Goal: Transaction & Acquisition: Purchase product/service

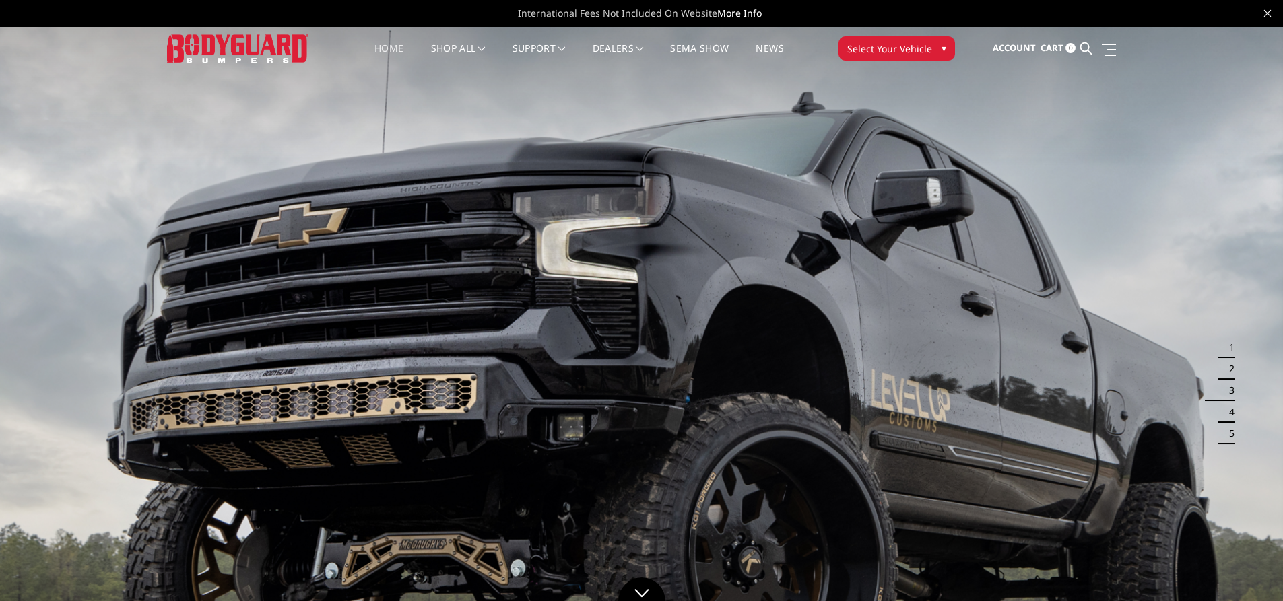
click at [374, 46] on link "Home" at bounding box center [388, 57] width 29 height 26
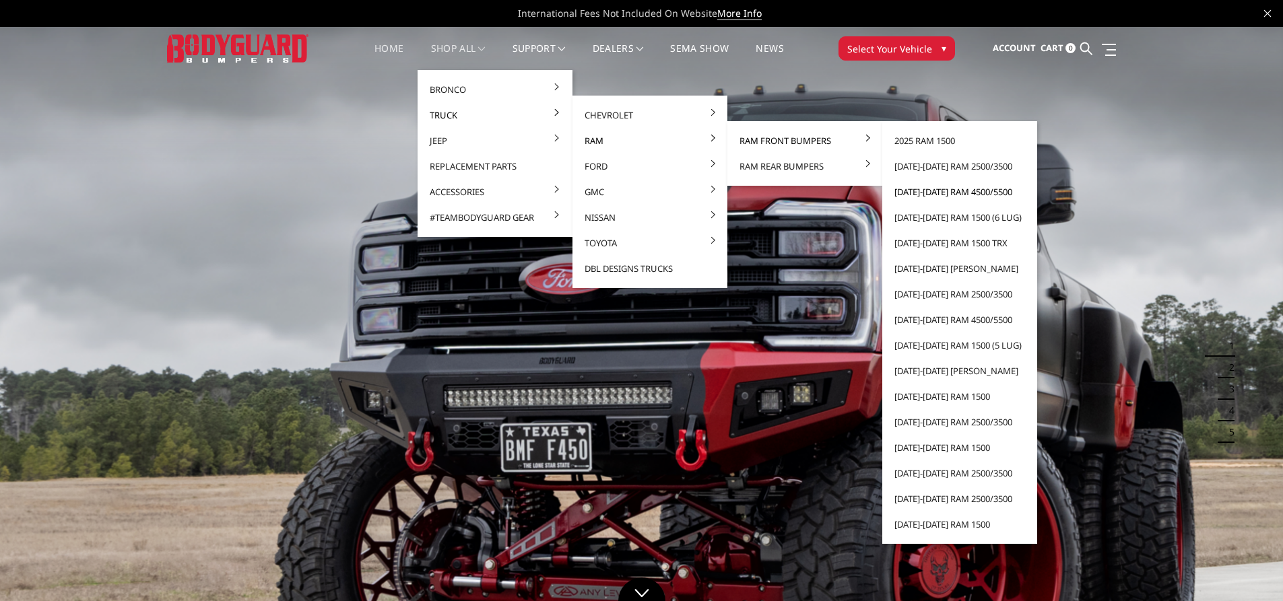
click at [940, 192] on link "[DATE]-[DATE] Ram 4500/5500" at bounding box center [960, 192] width 144 height 26
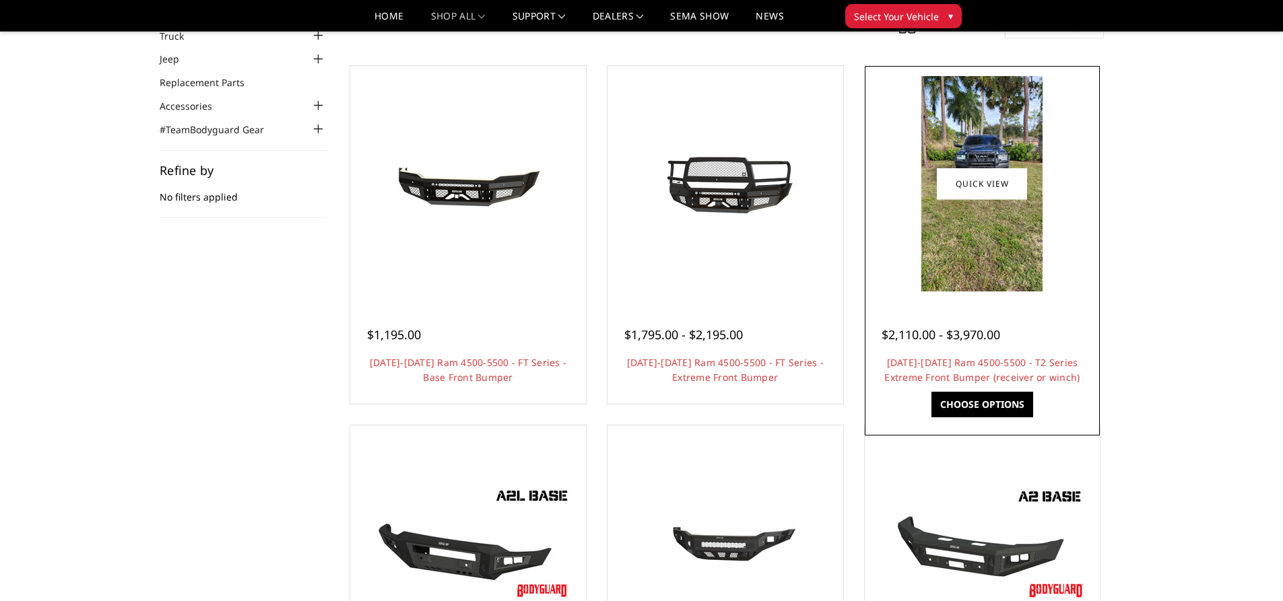
scroll to position [67, 0]
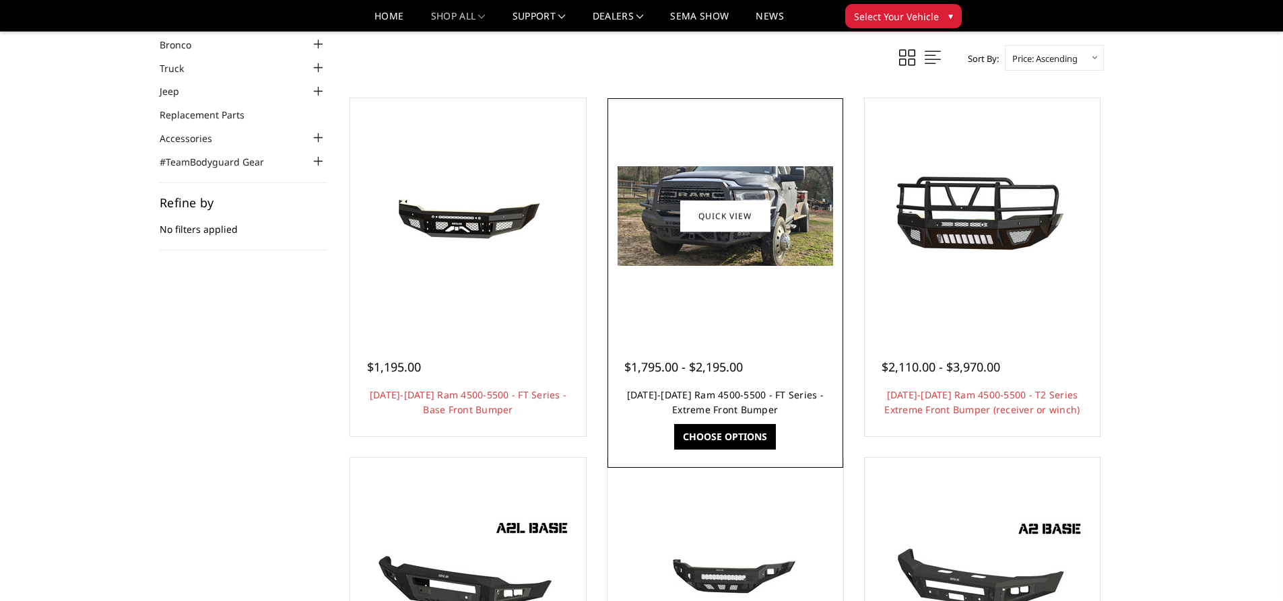
click at [678, 396] on link "2019-2025 Ram 4500-5500 - FT Series - Extreme Front Bumper" at bounding box center [725, 403] width 197 height 28
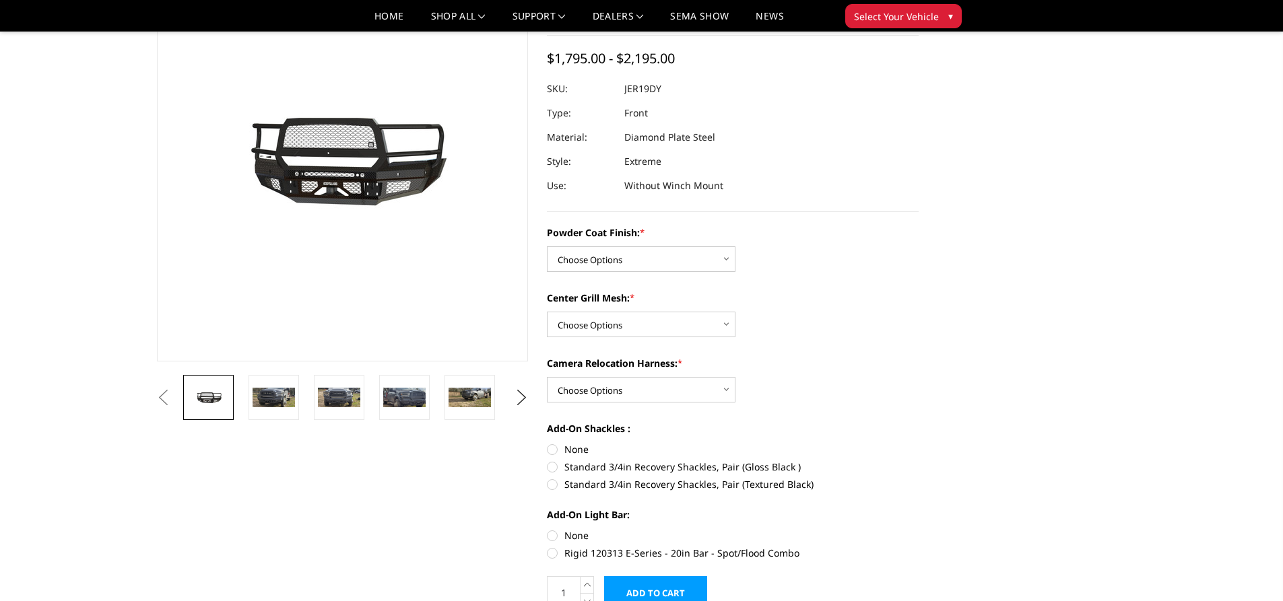
scroll to position [135, 0]
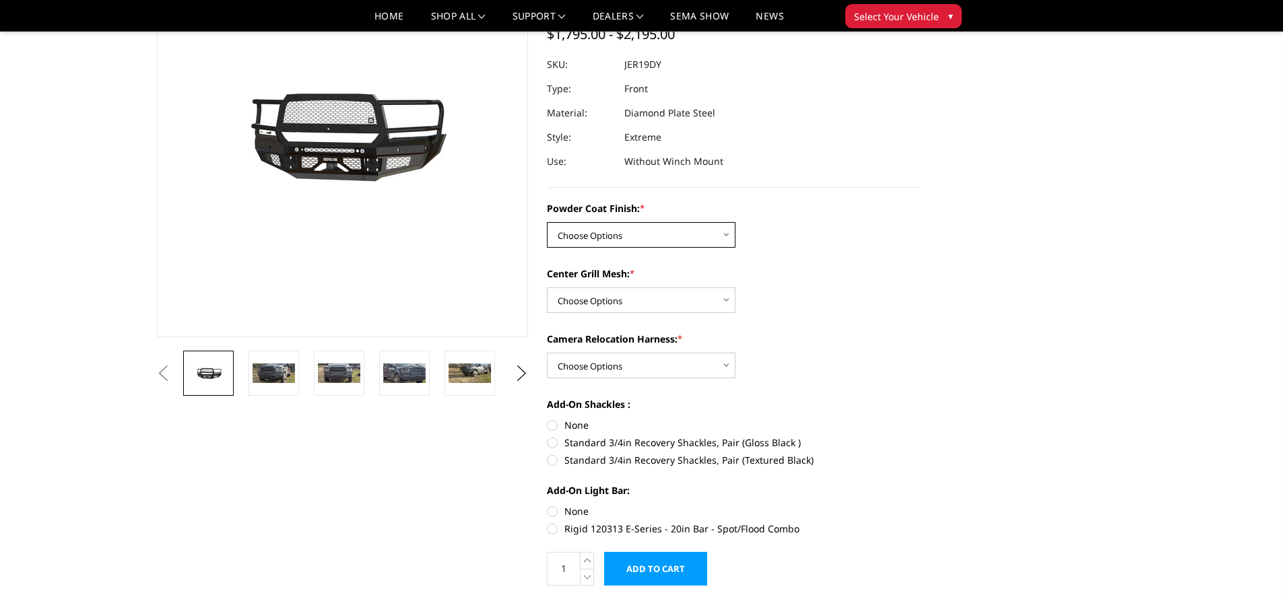
click at [721, 233] on select "Choose Options Bare Metal Gloss Black Powder Coat Textured Black Powder Coat" at bounding box center [641, 235] width 189 height 26
select select "3236"
click at [547, 222] on select "Choose Options Bare Metal Gloss Black Powder Coat Textured Black Powder Coat" at bounding box center [641, 235] width 189 height 26
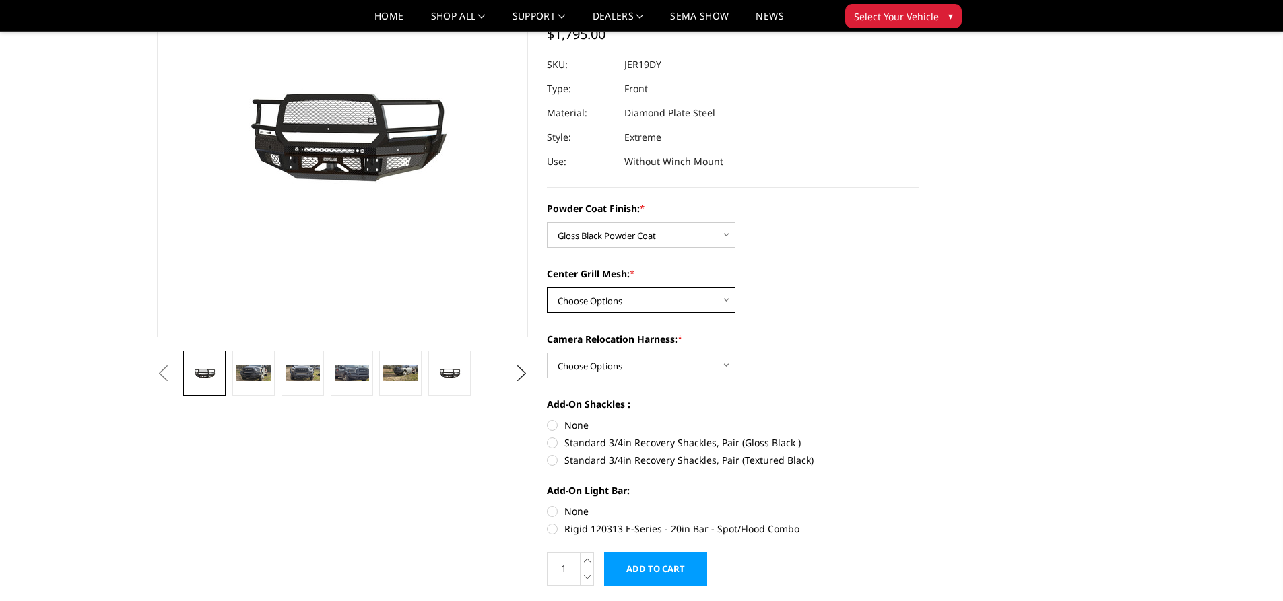
click at [731, 304] on select "Choose Options WITH Expanded Metal in Center Grill WITHOUT Expanded Metal in Ce…" at bounding box center [641, 301] width 189 height 26
select select "3238"
click at [547, 288] on select "Choose Options WITH Expanded Metal in Center Grill WITHOUT Expanded Metal in Ce…" at bounding box center [641, 301] width 189 height 26
click at [720, 358] on select "Choose Options WITH Camera Relocation Harness WITHOUT Camera Relocation Harness" at bounding box center [641, 366] width 189 height 26
select select "3241"
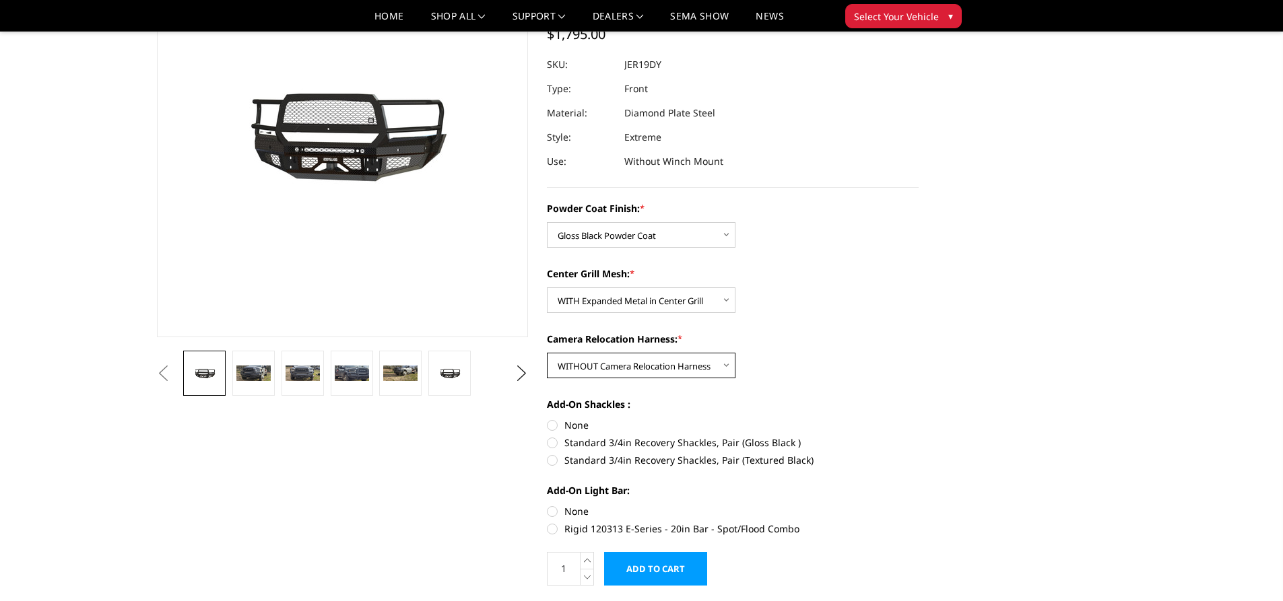
click at [547, 353] on select "Choose Options WITH Camera Relocation Harness WITHOUT Camera Relocation Harness" at bounding box center [641, 366] width 189 height 26
click at [551, 438] on label "Standard 3/4in Recovery Shackles, Pair (Gloss Black )" at bounding box center [733, 443] width 372 height 14
click at [919, 419] on input "Standard 3/4in Recovery Shackles, Pair (Gloss Black )" at bounding box center [919, 418] width 1 height 1
radio input "true"
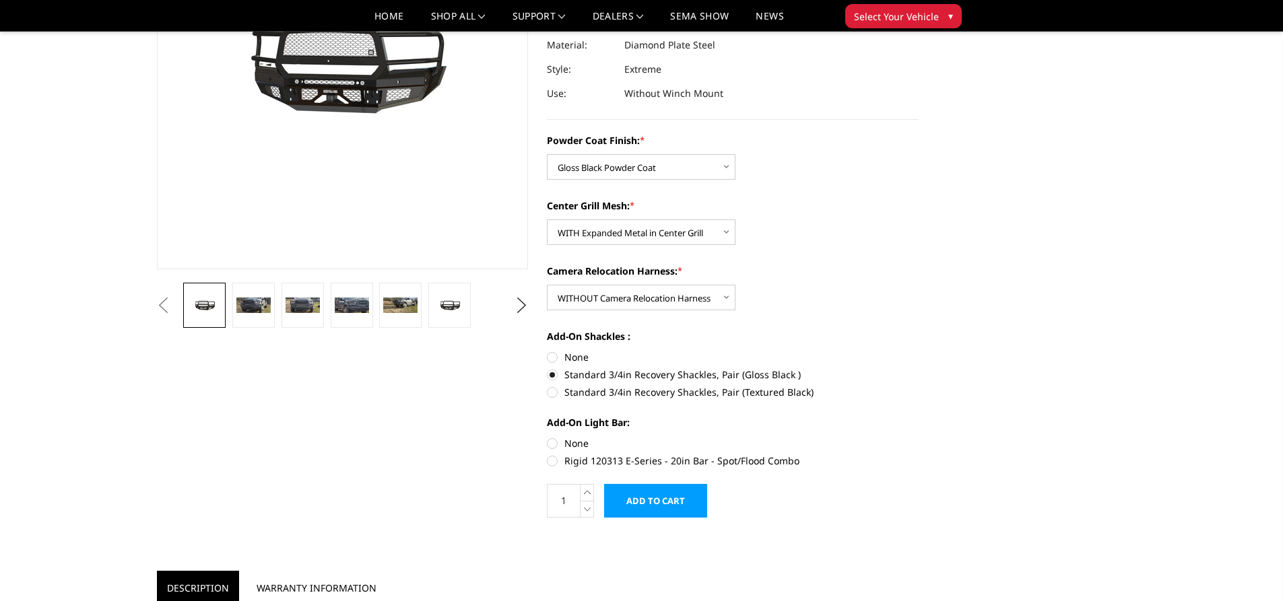
scroll to position [269, 0]
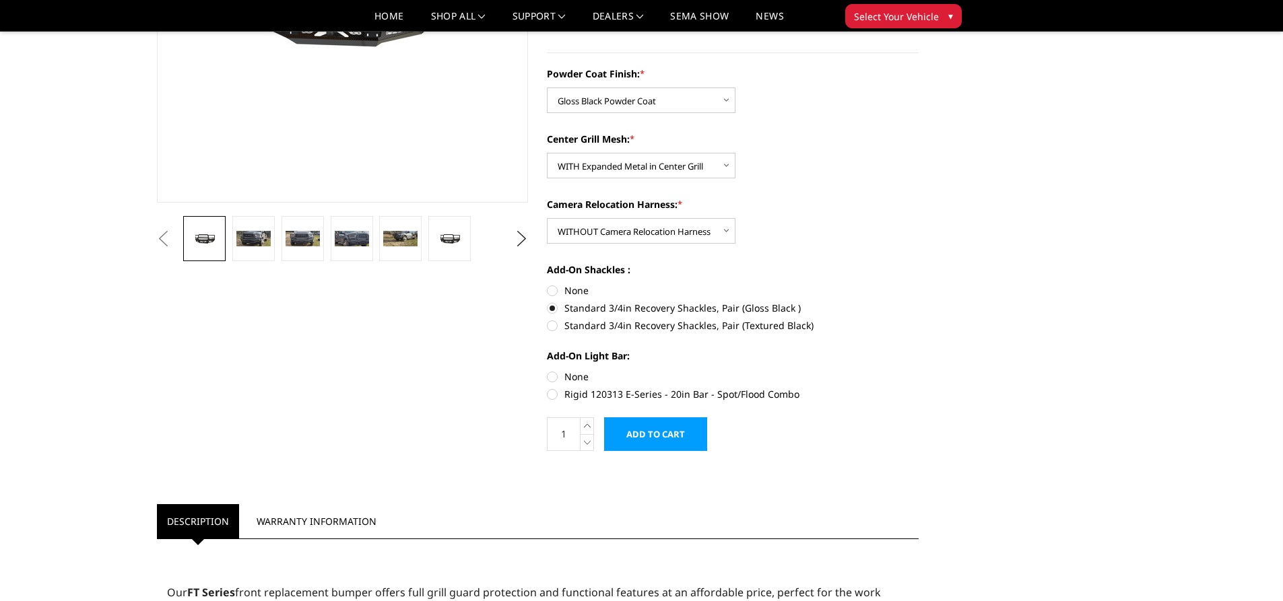
click at [552, 395] on label "Rigid 120313 E-Series - 20in Bar - Spot/Flood Combo" at bounding box center [733, 394] width 372 height 14
click at [919, 370] on input "Rigid 120313 E-Series - 20in Bar - Spot/Flood Combo" at bounding box center [919, 370] width 1 height 1
radio input "true"
click at [547, 395] on label "Rigid 120313 E-Series - 20in Bar - Spot/Flood Combo" at bounding box center [733, 394] width 372 height 14
click at [919, 370] on input "Rigid 120313 E-Series - 20in Bar - Spot/Flood Combo" at bounding box center [919, 370] width 1 height 1
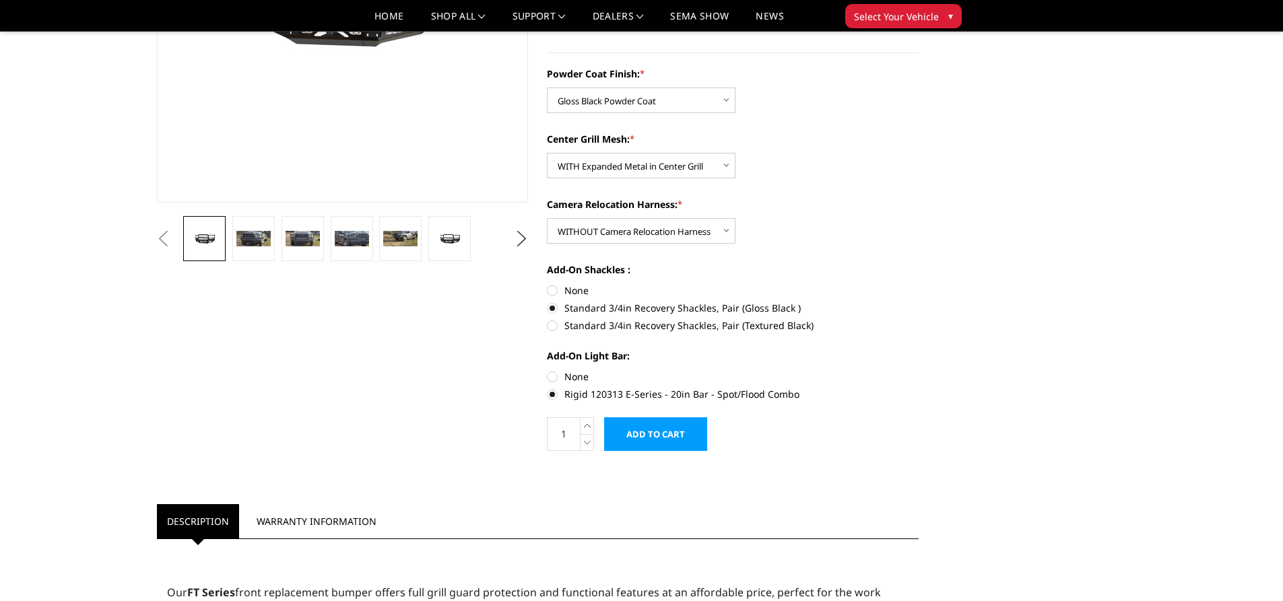
click at [550, 394] on label "Rigid 120313 E-Series - 20in Bar - Spot/Flood Combo" at bounding box center [733, 394] width 372 height 14
click at [919, 370] on input "Rigid 120313 E-Series - 20in Bar - Spot/Flood Combo" at bounding box center [919, 370] width 1 height 1
click at [552, 381] on label "None" at bounding box center [733, 377] width 372 height 14
click at [548, 370] on input "None" at bounding box center [547, 370] width 1 height 1
radio input "true"
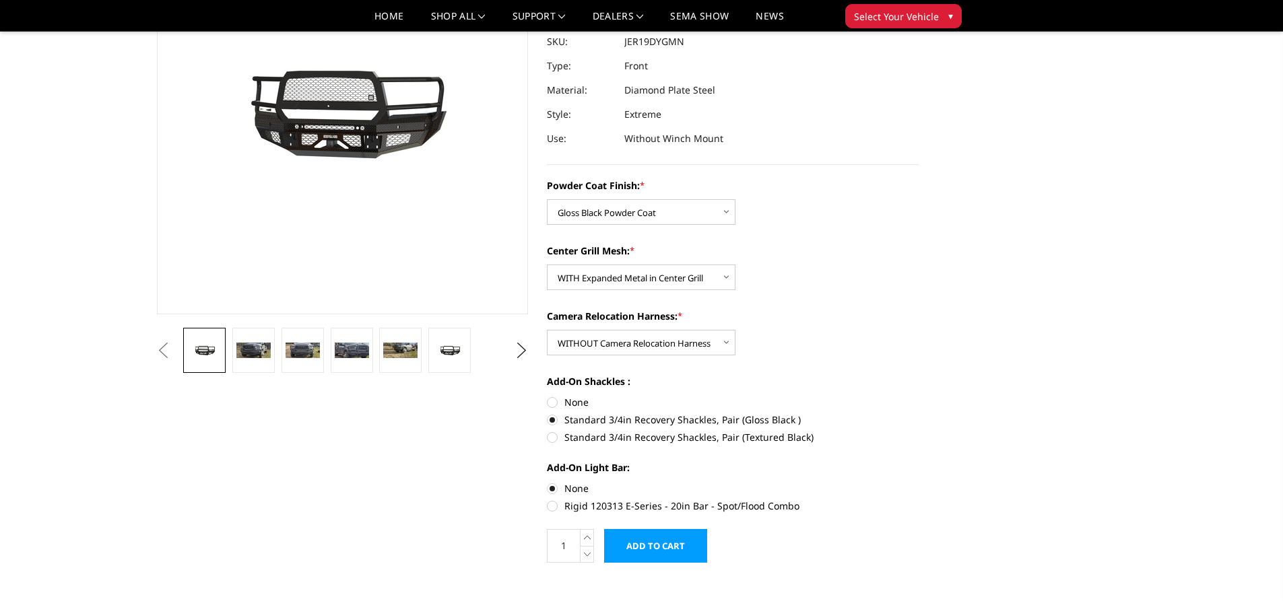
scroll to position [202, 0]
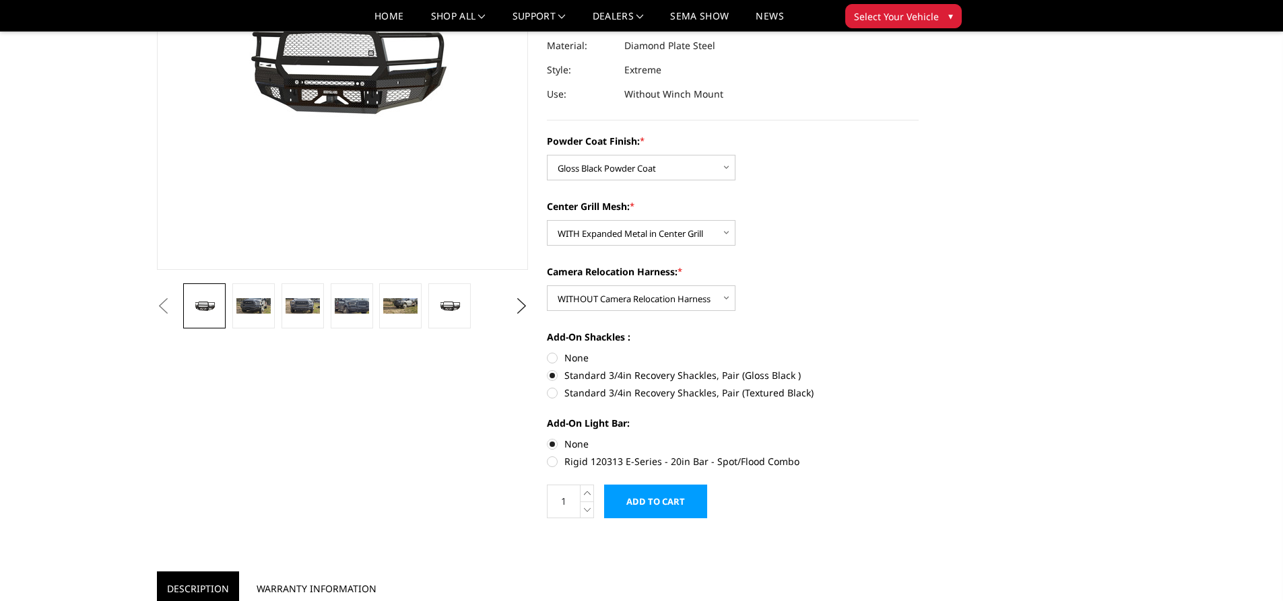
click at [553, 359] on label "None" at bounding box center [733, 358] width 372 height 14
click at [548, 352] on input "None" at bounding box center [547, 351] width 1 height 1
radio input "true"
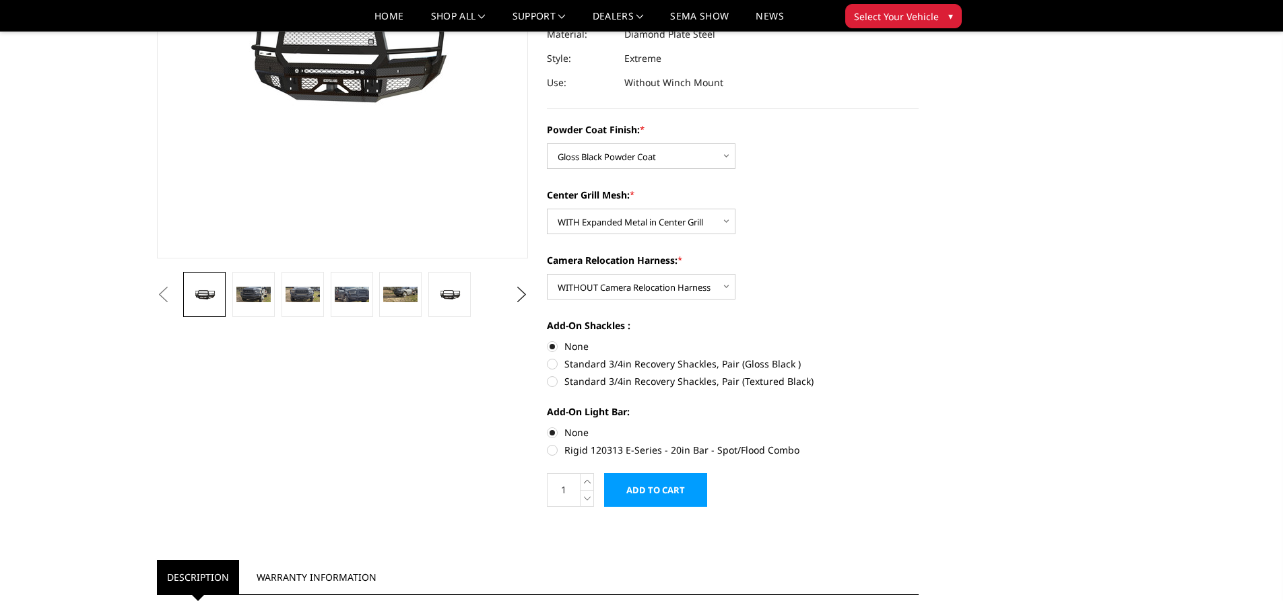
scroll to position [269, 0]
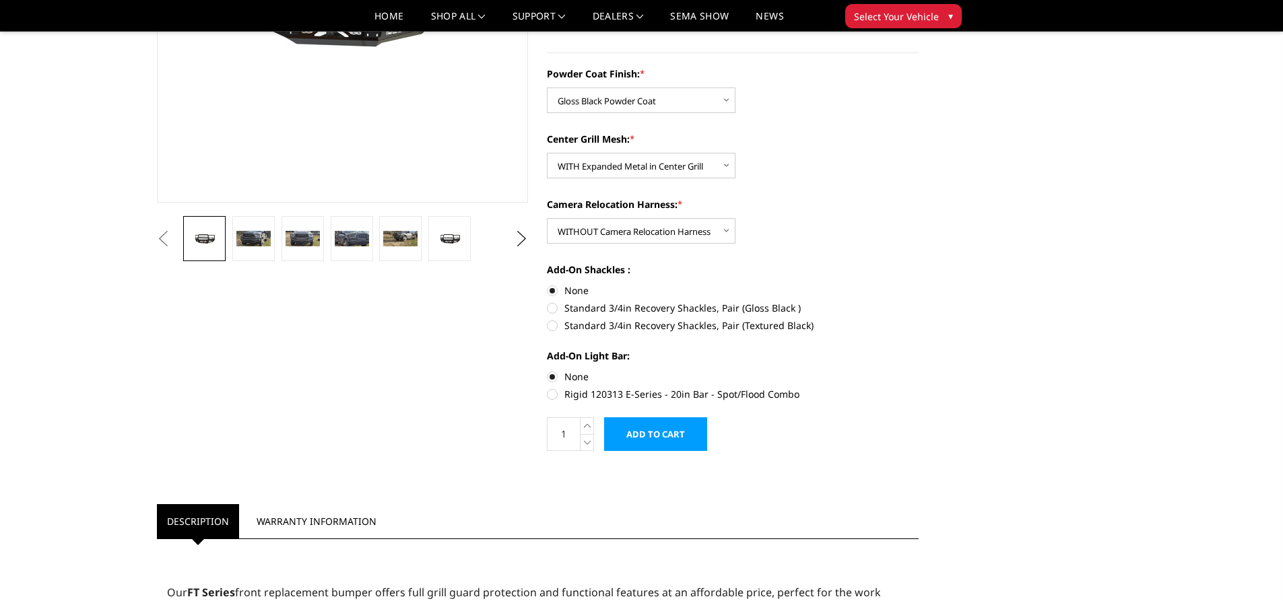
click at [556, 310] on label "Standard 3/4in Recovery Shackles, Pair (Gloss Black )" at bounding box center [733, 308] width 372 height 14
click at [919, 284] on input "Standard 3/4in Recovery Shackles, Pair (Gloss Black )" at bounding box center [919, 284] width 1 height 1
radio input "true"
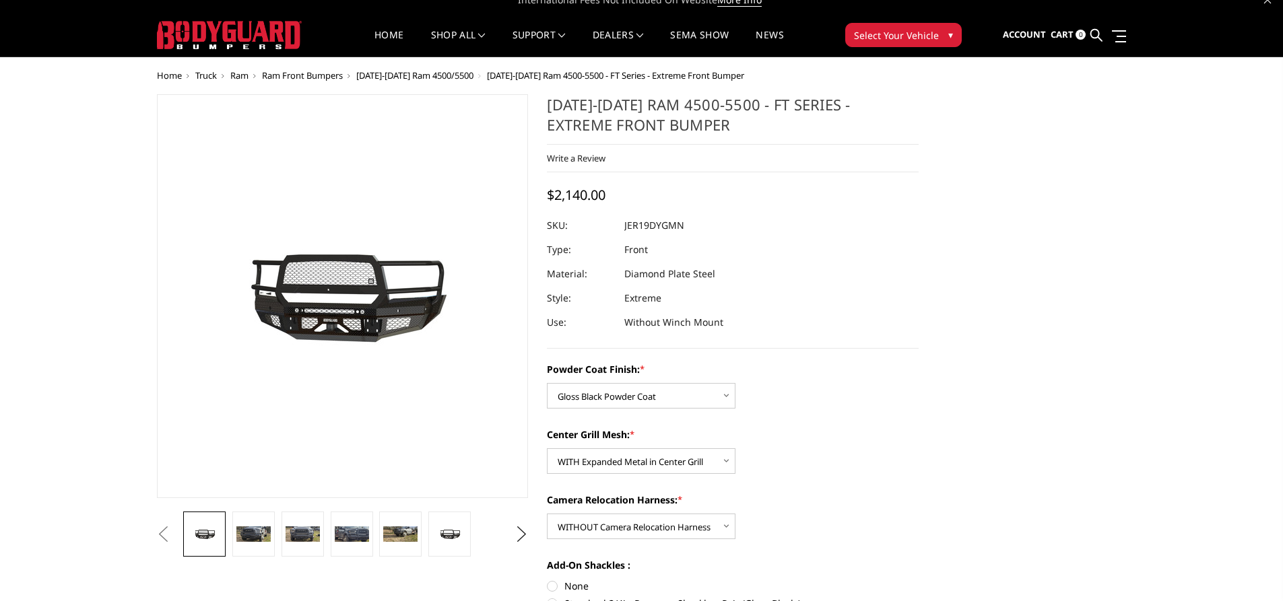
scroll to position [0, 0]
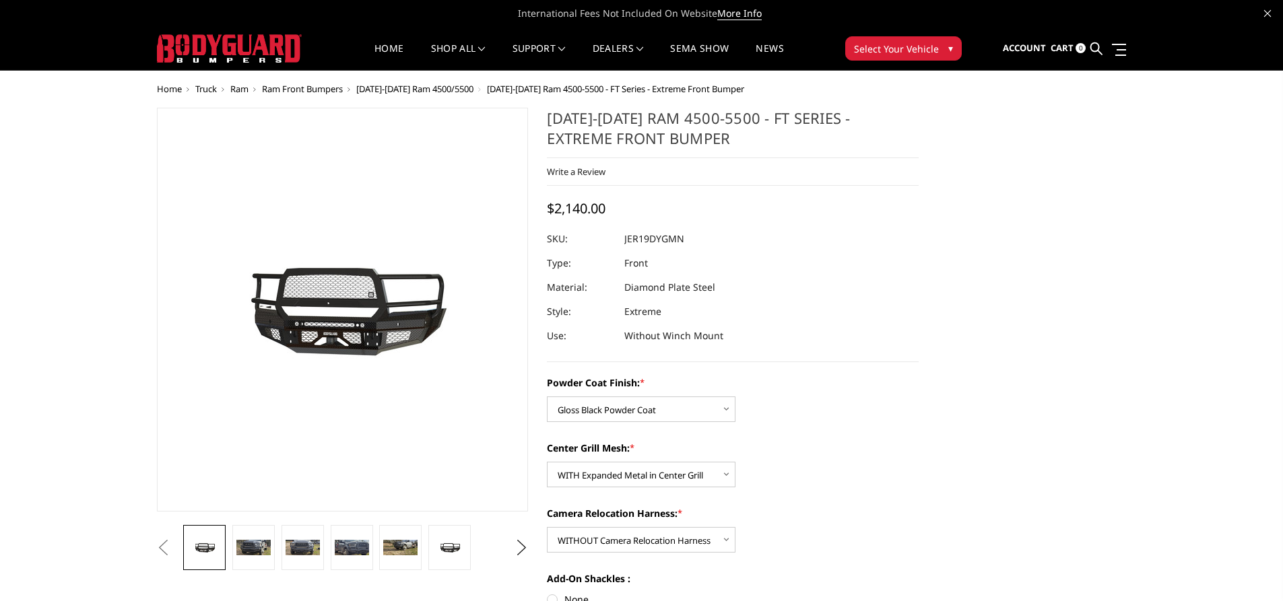
click at [554, 41] on nav "Home shop all Bronco 2021-2025 Bronco Front 2021-2025 Bronco Rear 2021-2025 Bro…" at bounding box center [579, 48] width 515 height 43
click at [629, 44] on link "Dealers" at bounding box center [618, 57] width 51 height 26
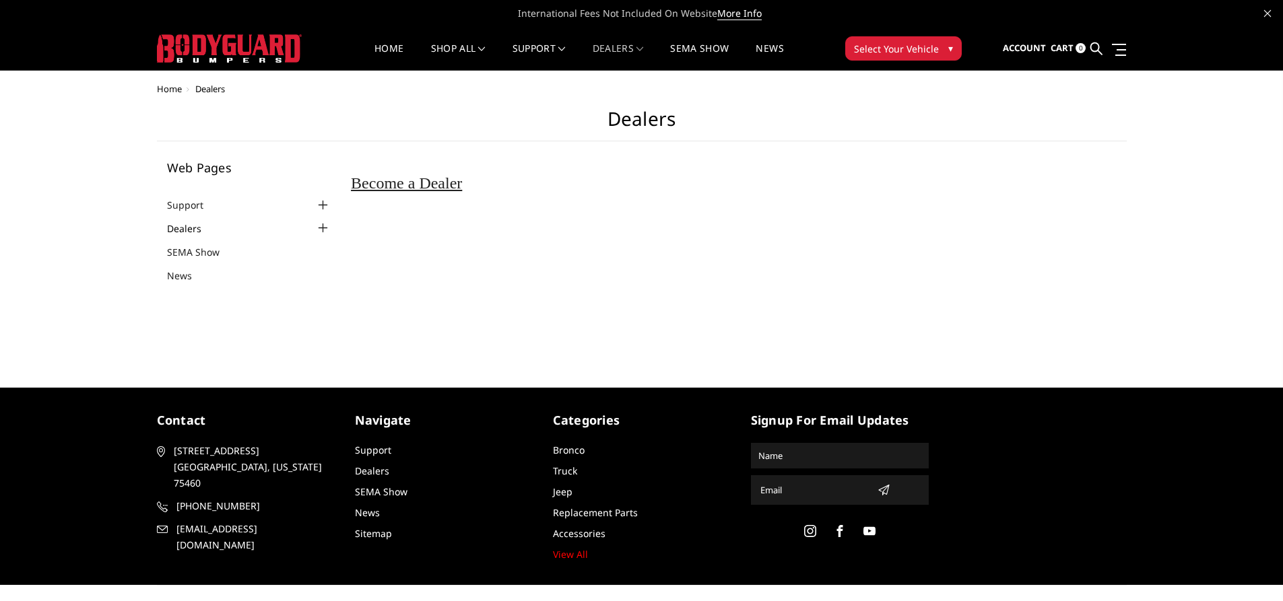
click at [183, 227] on link "Dealers" at bounding box center [192, 229] width 51 height 14
click at [319, 226] on div at bounding box center [323, 228] width 16 height 16
click at [319, 205] on div at bounding box center [323, 205] width 16 height 16
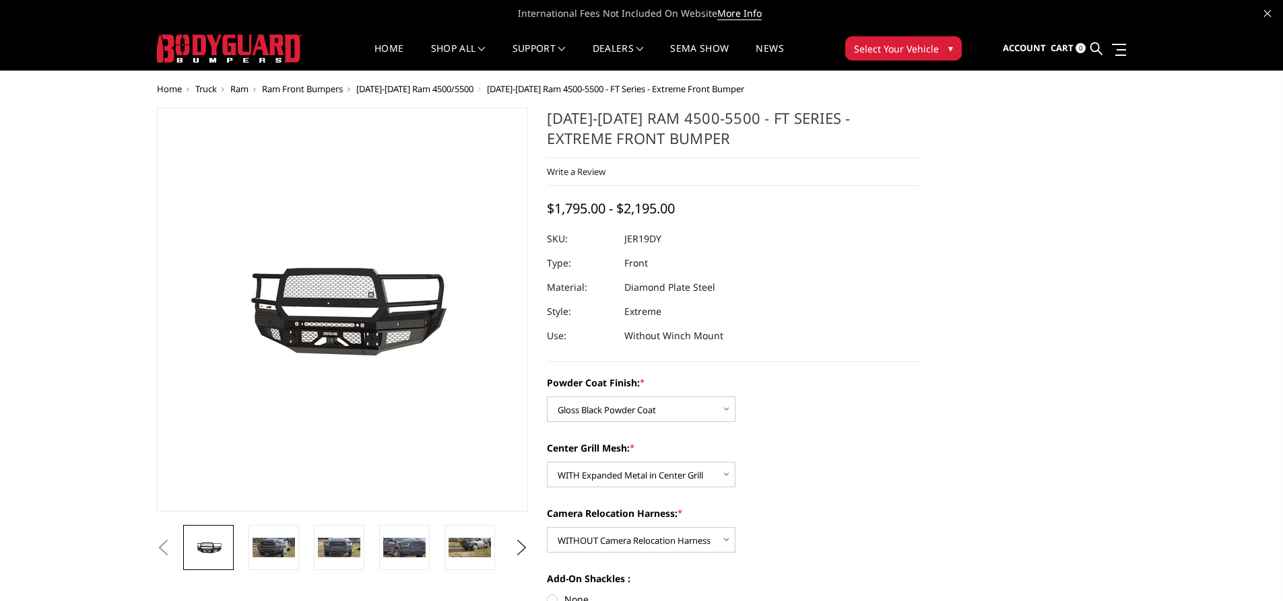
select select "3236"
select select "3238"
select select "3241"
click at [697, 403] on select "Choose Options Bare Metal Gloss Black Powder Coat Textured Black Powder Coat" at bounding box center [641, 410] width 189 height 26
click at [547, 397] on select "Choose Options Bare Metal Gloss Black Powder Coat Textured Black Powder Coat" at bounding box center [641, 410] width 189 height 26
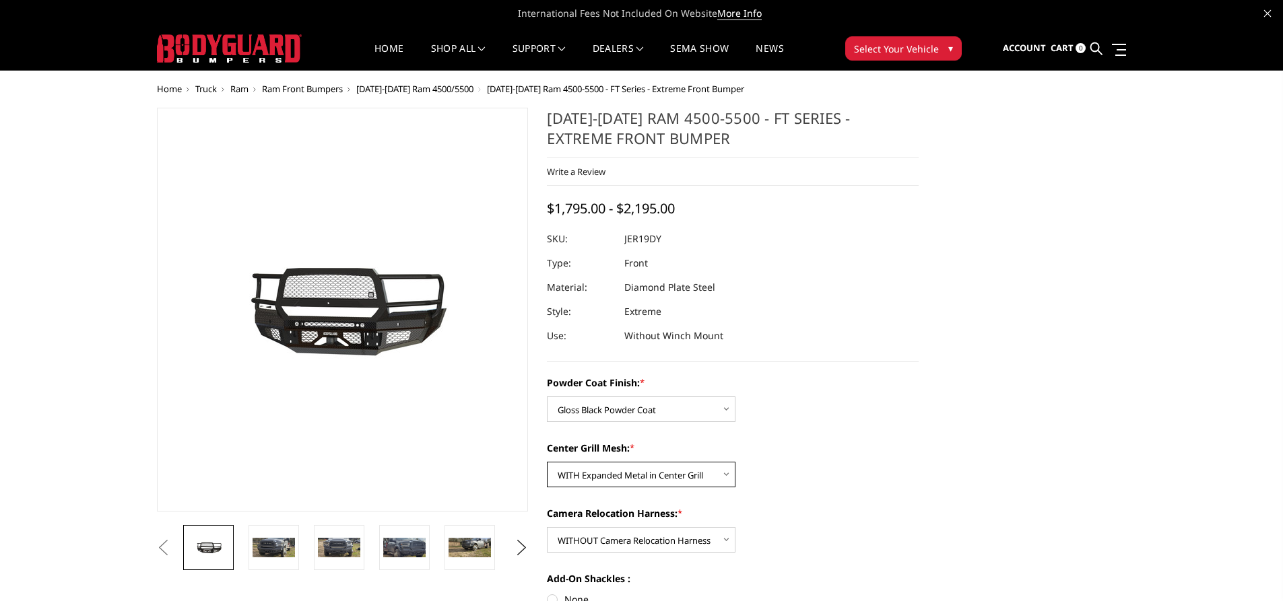
click at [733, 473] on select "Choose Options WITH Expanded Metal in Center Grill WITHOUT Expanded Metal in Ce…" at bounding box center [641, 475] width 189 height 26
click at [547, 462] on select "Choose Options WITH Expanded Metal in Center Grill WITHOUT Expanded Metal in Ce…" at bounding box center [641, 475] width 189 height 26
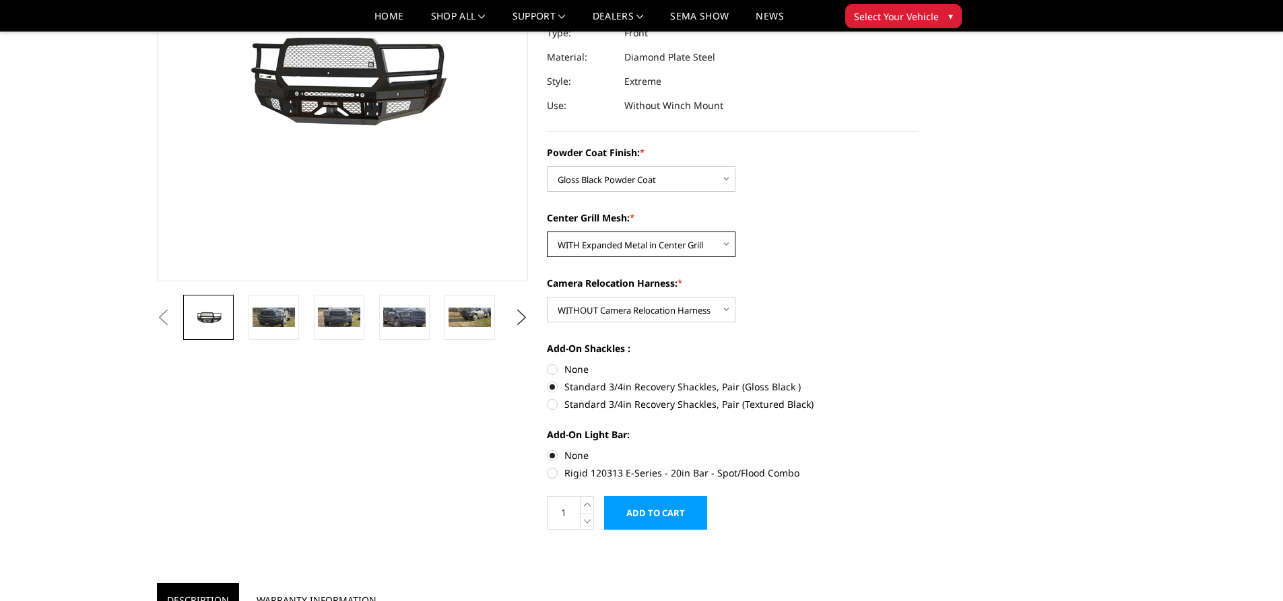
scroll to position [202, 0]
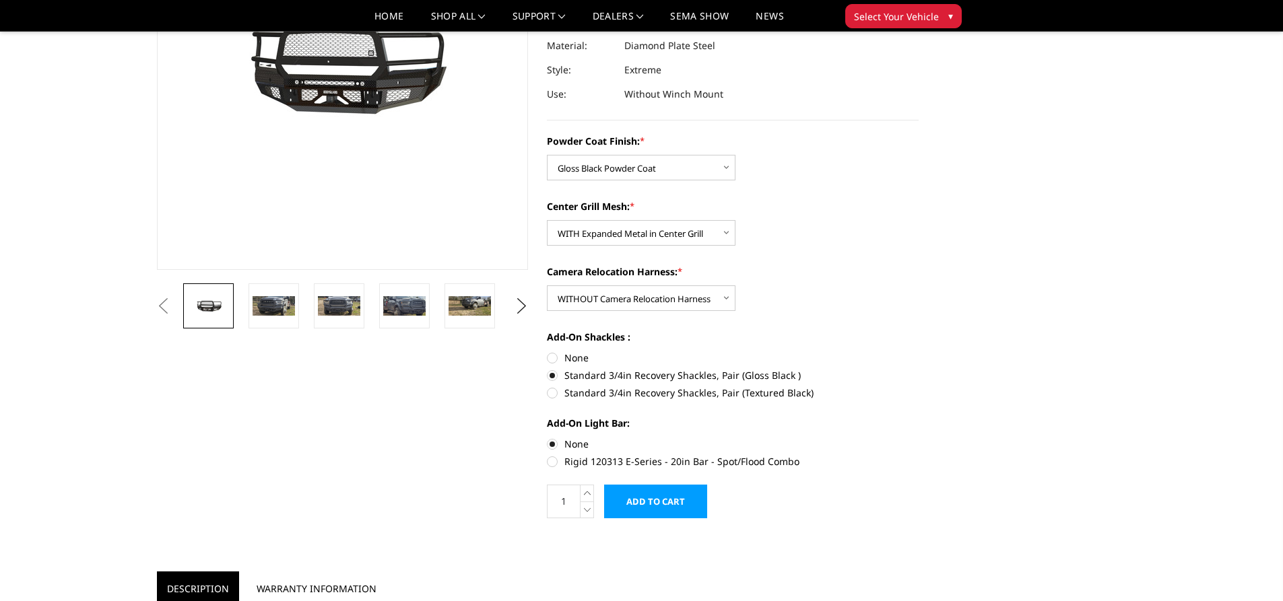
click at [553, 357] on label "None" at bounding box center [733, 358] width 372 height 14
click at [548, 352] on input "None" at bounding box center [547, 351] width 1 height 1
radio input "true"
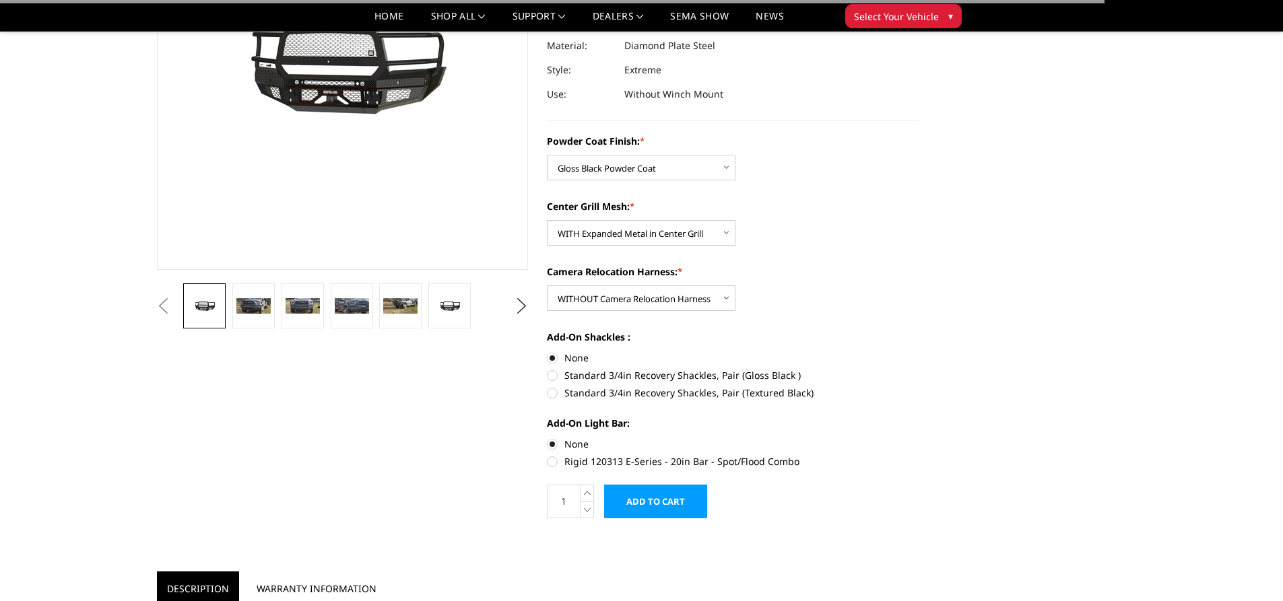
click at [554, 372] on label "Standard 3/4in Recovery Shackles, Pair (Gloss Black )" at bounding box center [733, 375] width 372 height 14
click at [919, 352] on input "Standard 3/4in Recovery Shackles, Pair (Gloss Black )" at bounding box center [919, 351] width 1 height 1
radio input "true"
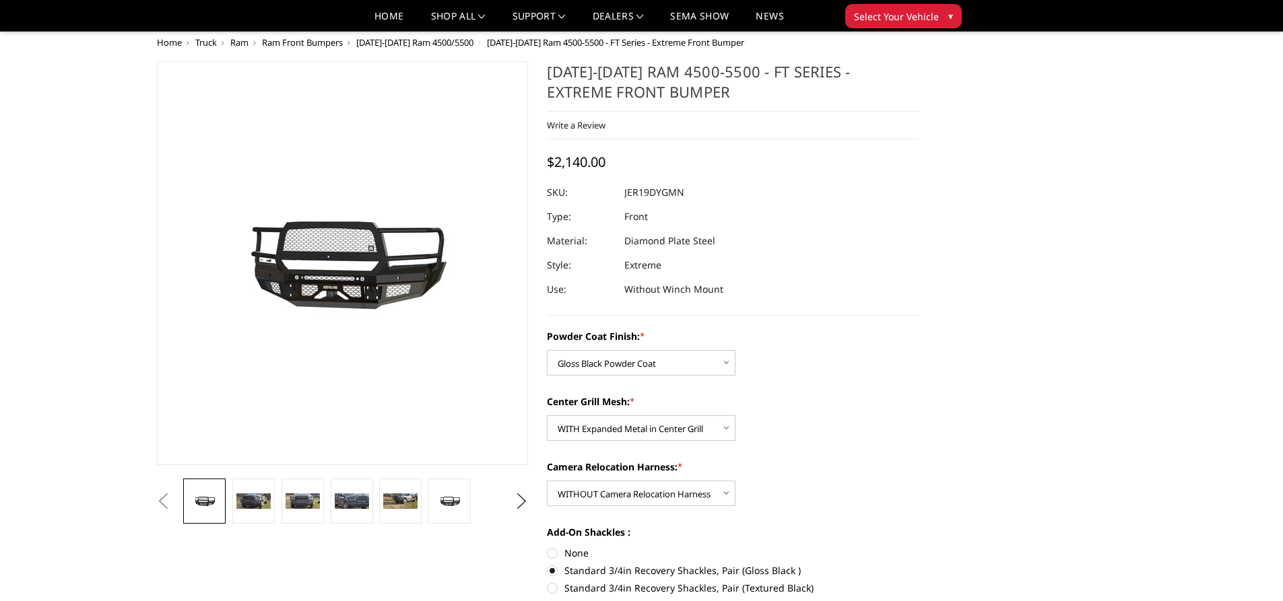
scroll to position [0, 0]
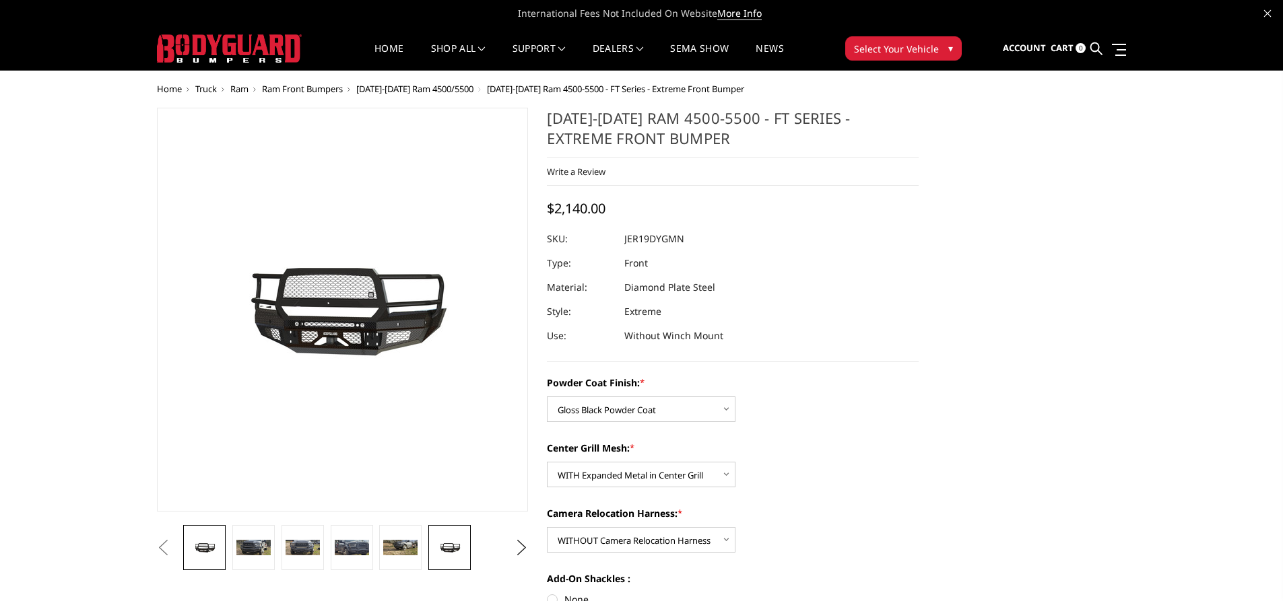
click at [441, 545] on img at bounding box center [449, 548] width 34 height 16
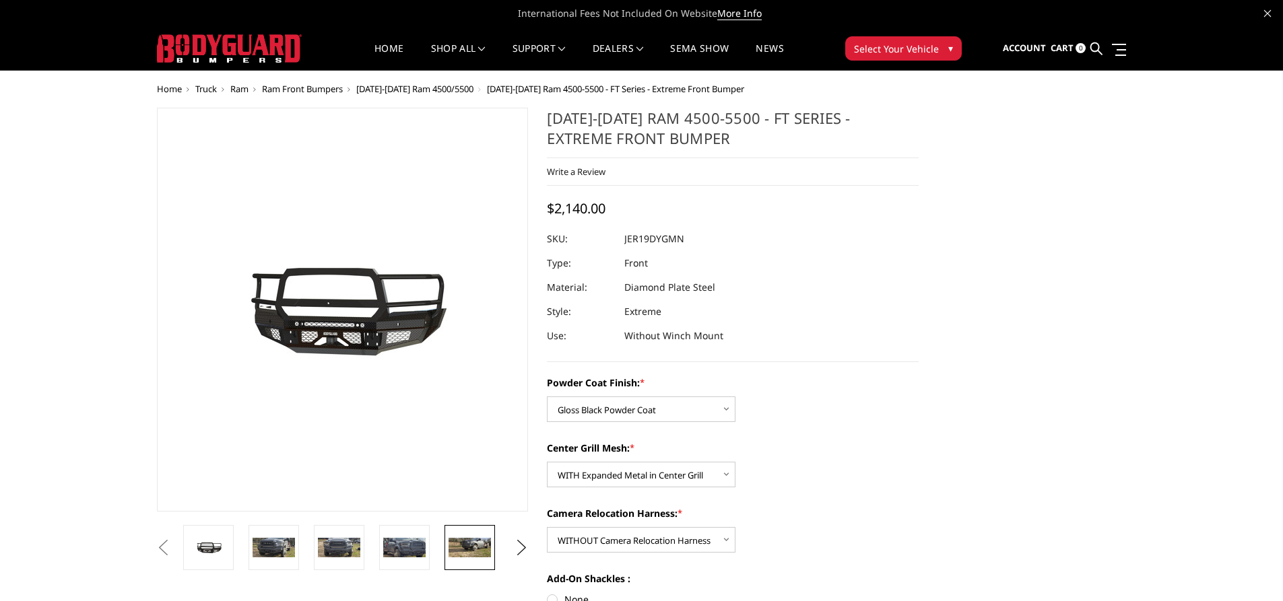
click at [466, 548] on img at bounding box center [470, 548] width 42 height 20
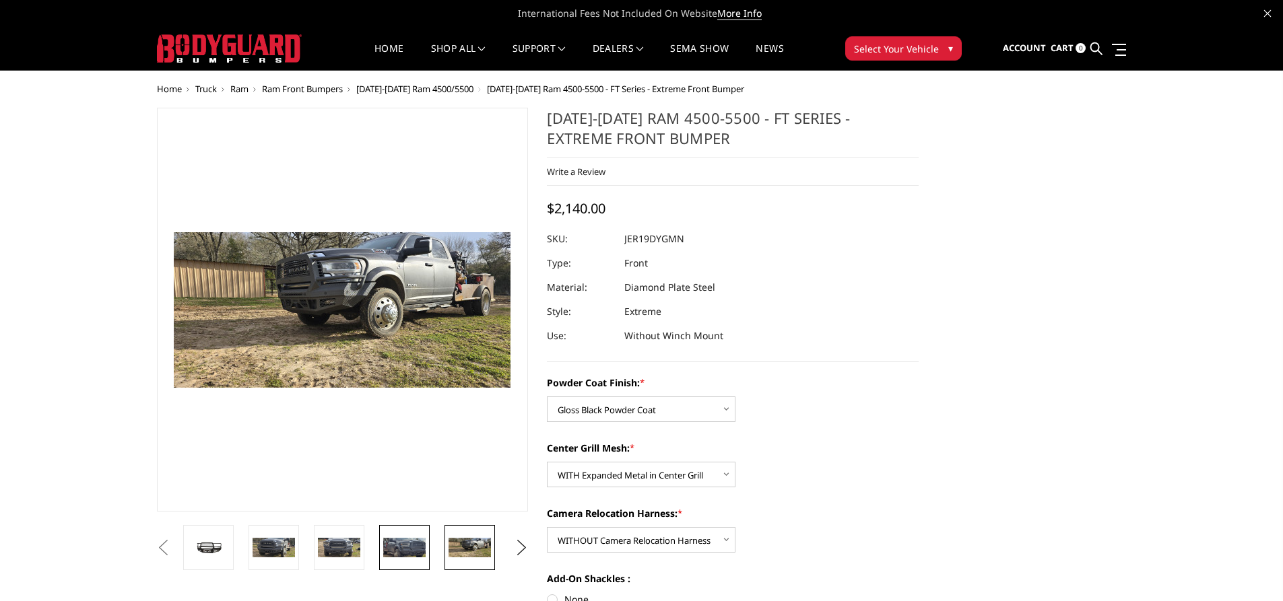
click at [422, 544] on img at bounding box center [404, 548] width 42 height 20
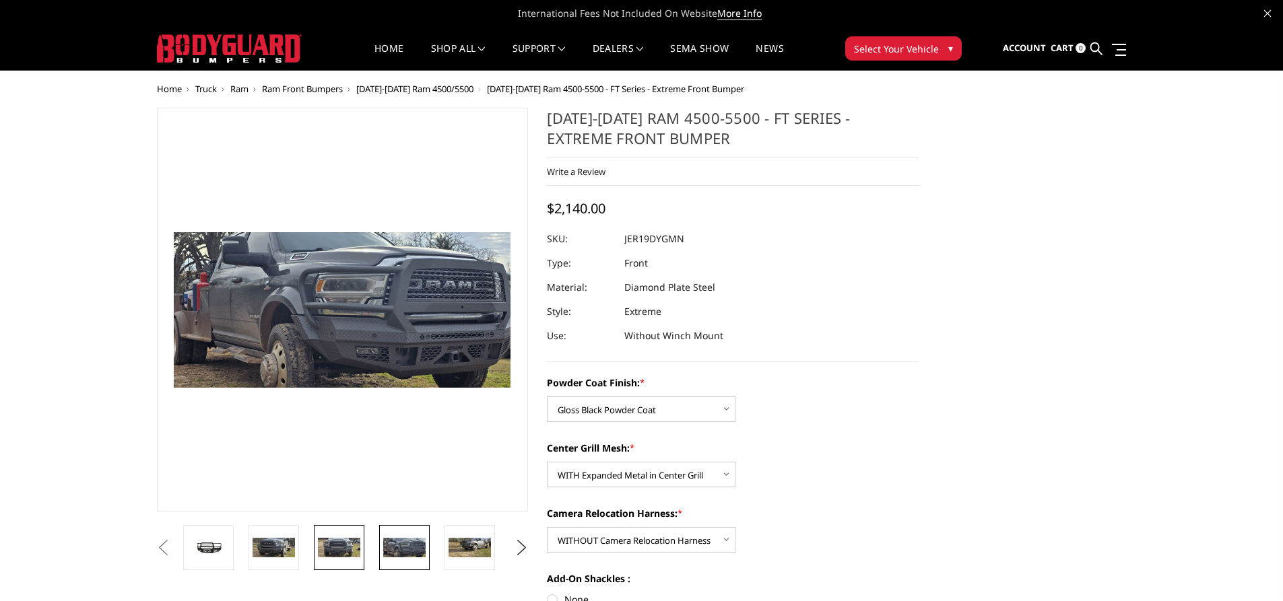
click at [359, 541] on img at bounding box center [339, 548] width 42 height 20
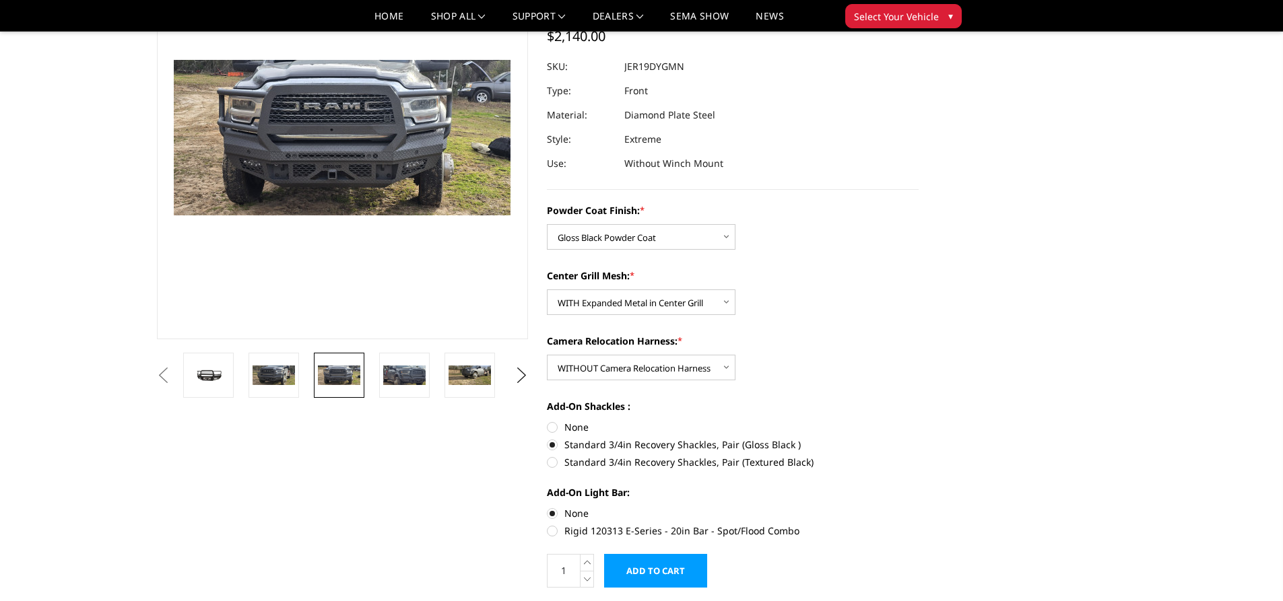
scroll to position [135, 0]
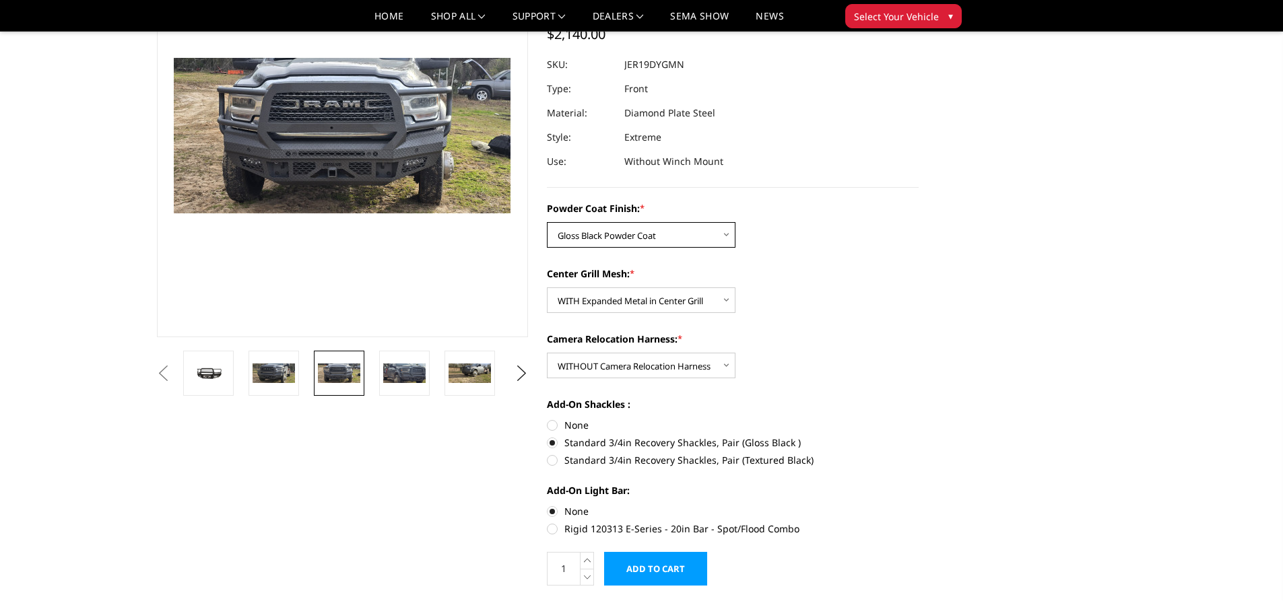
click at [723, 233] on select "Choose Options Bare Metal Gloss Black Powder Coat Textured Black Powder Coat" at bounding box center [641, 235] width 189 height 26
select select "3237"
click at [547, 222] on select "Choose Options Bare Metal Gloss Black Powder Coat Textured Black Powder Coat" at bounding box center [641, 235] width 189 height 26
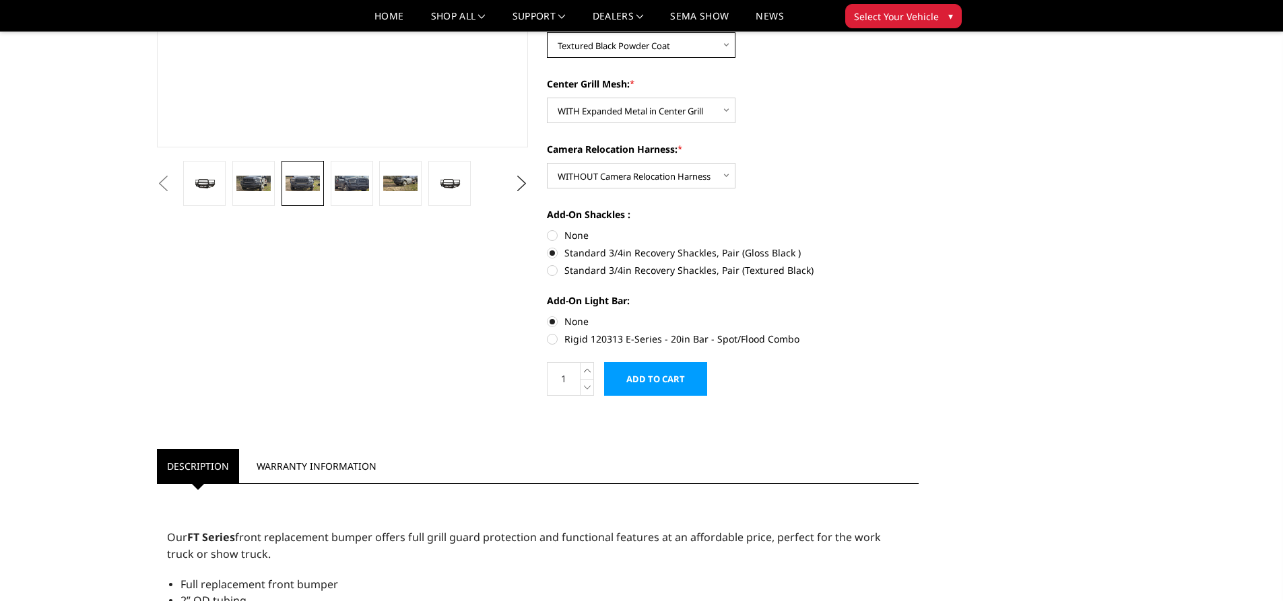
scroll to position [337, 0]
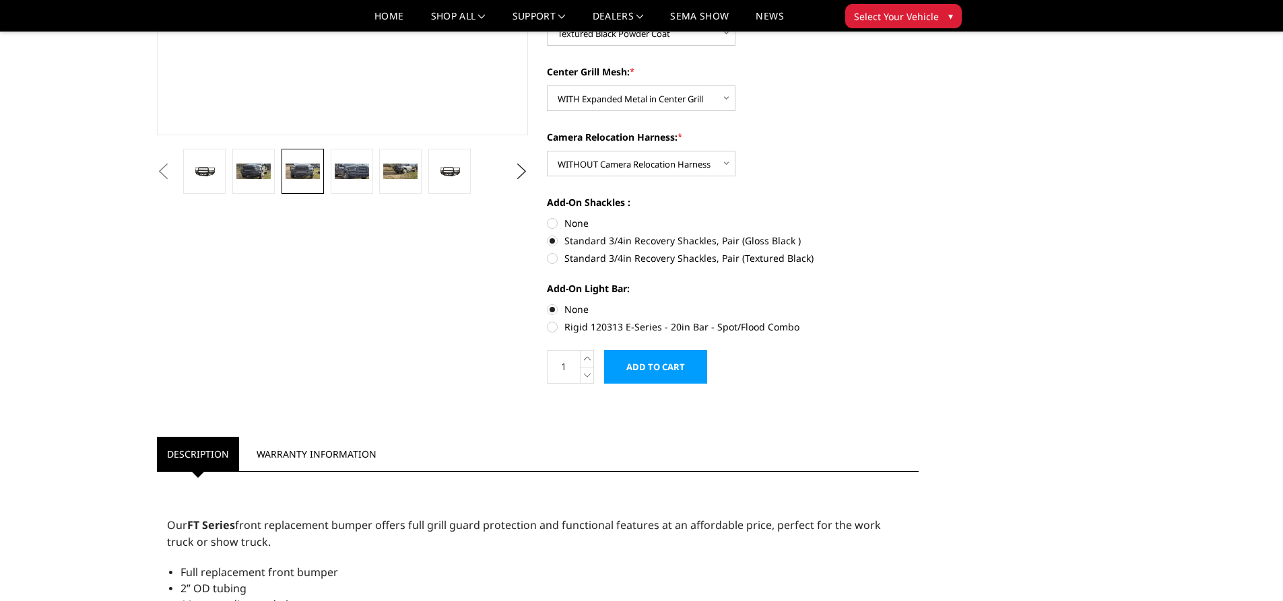
click at [550, 219] on label "None" at bounding box center [733, 223] width 372 height 14
click at [548, 217] on input "None" at bounding box center [547, 216] width 1 height 1
radio input "true"
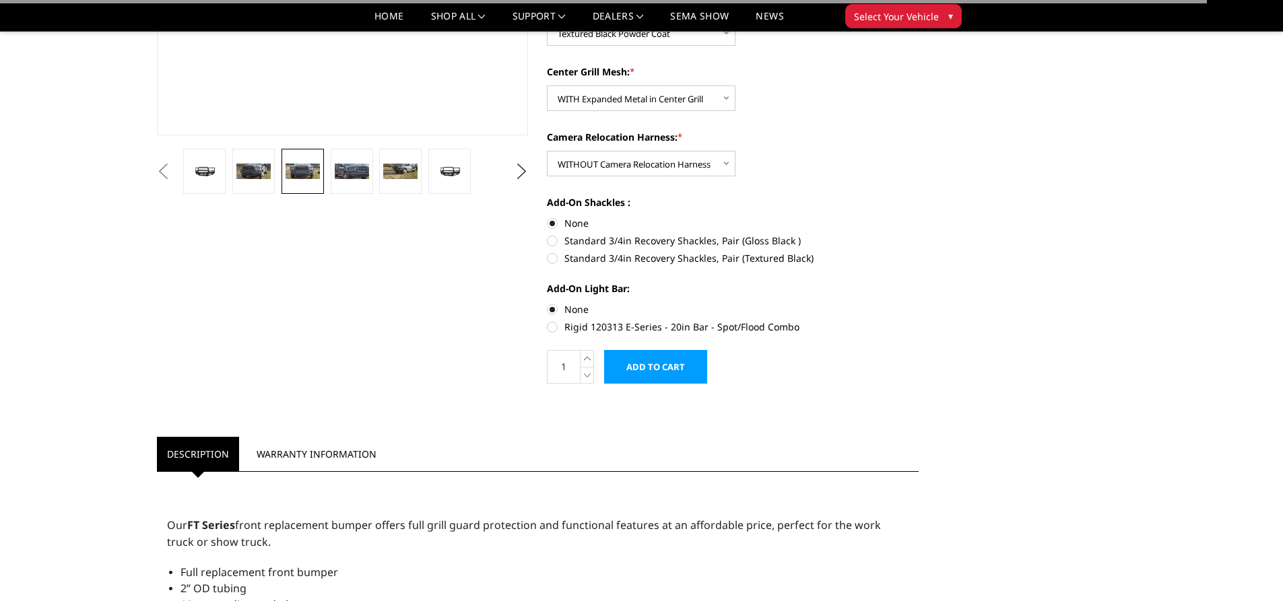
click at [552, 238] on label "Standard 3/4in Recovery Shackles, Pair (Gloss Black )" at bounding box center [733, 241] width 372 height 14
click at [919, 217] on input "Standard 3/4in Recovery Shackles, Pair (Gloss Black )" at bounding box center [919, 216] width 1 height 1
radio input "true"
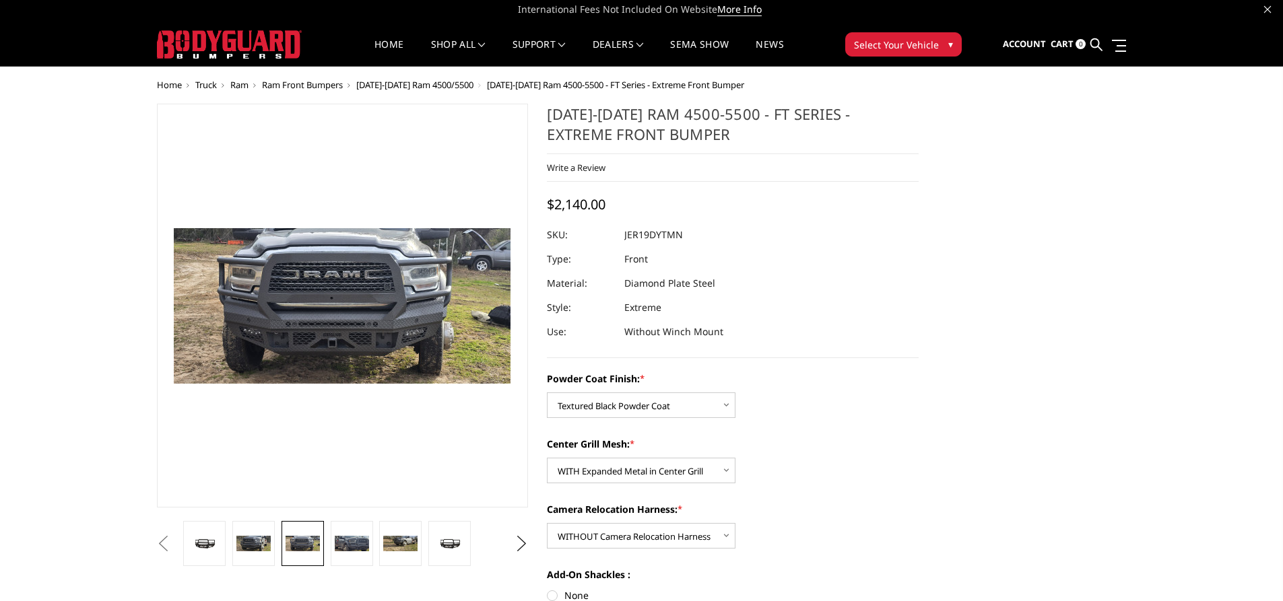
scroll to position [0, 0]
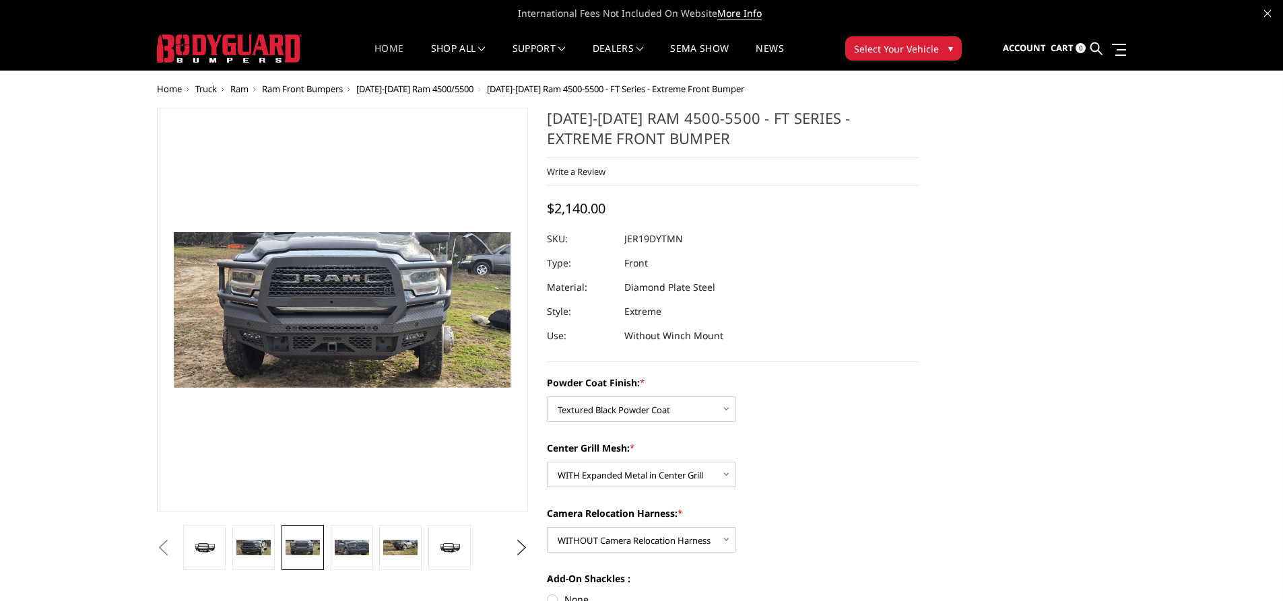
click at [386, 51] on link "Home" at bounding box center [388, 57] width 29 height 26
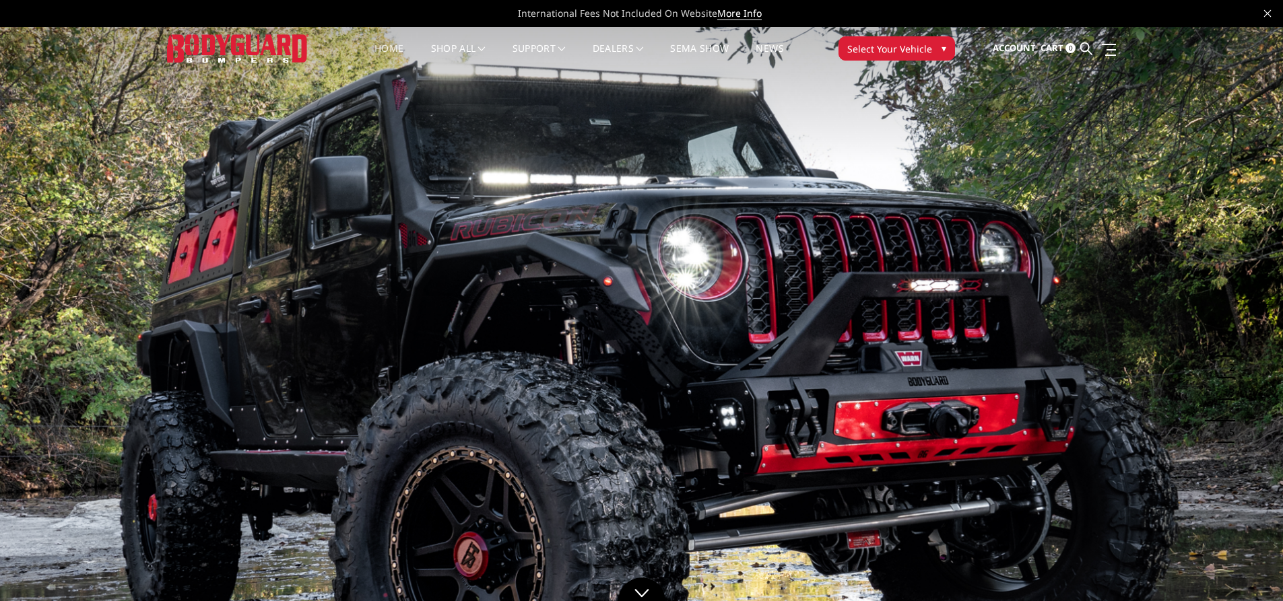
click at [942, 46] on span "▾" at bounding box center [944, 48] width 5 height 14
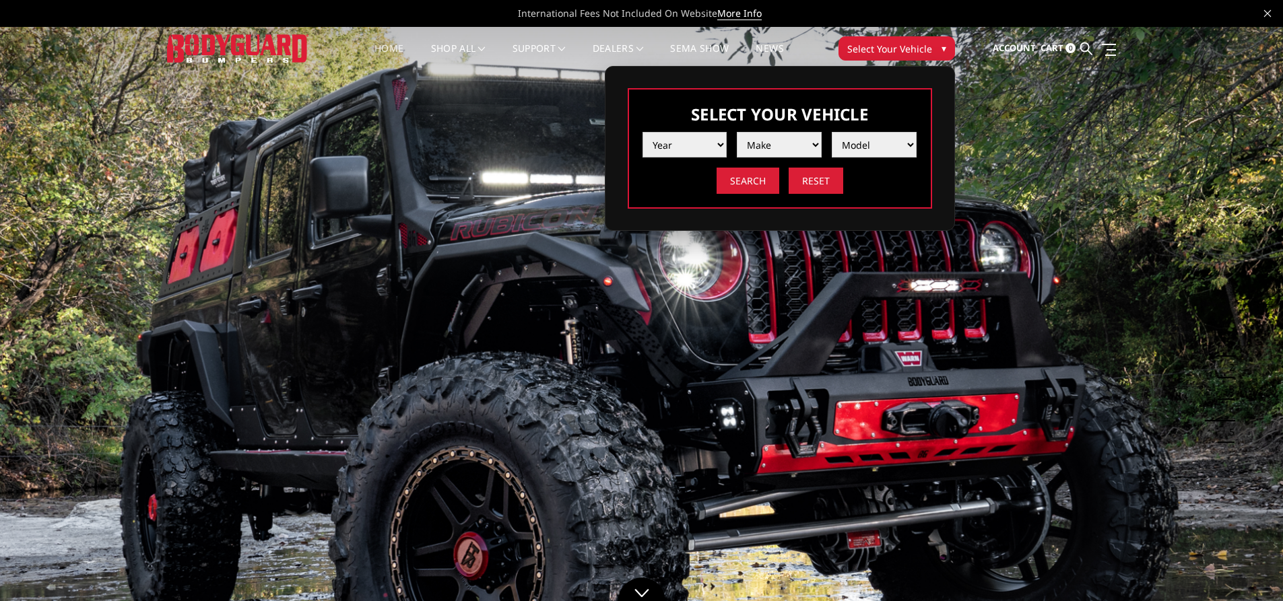
click at [723, 139] on select "Year 2025 2024 2023 2022 2021 2020 2019 2018 2017 2016 2015 2014 2013 2012 2011…" at bounding box center [685, 145] width 85 height 26
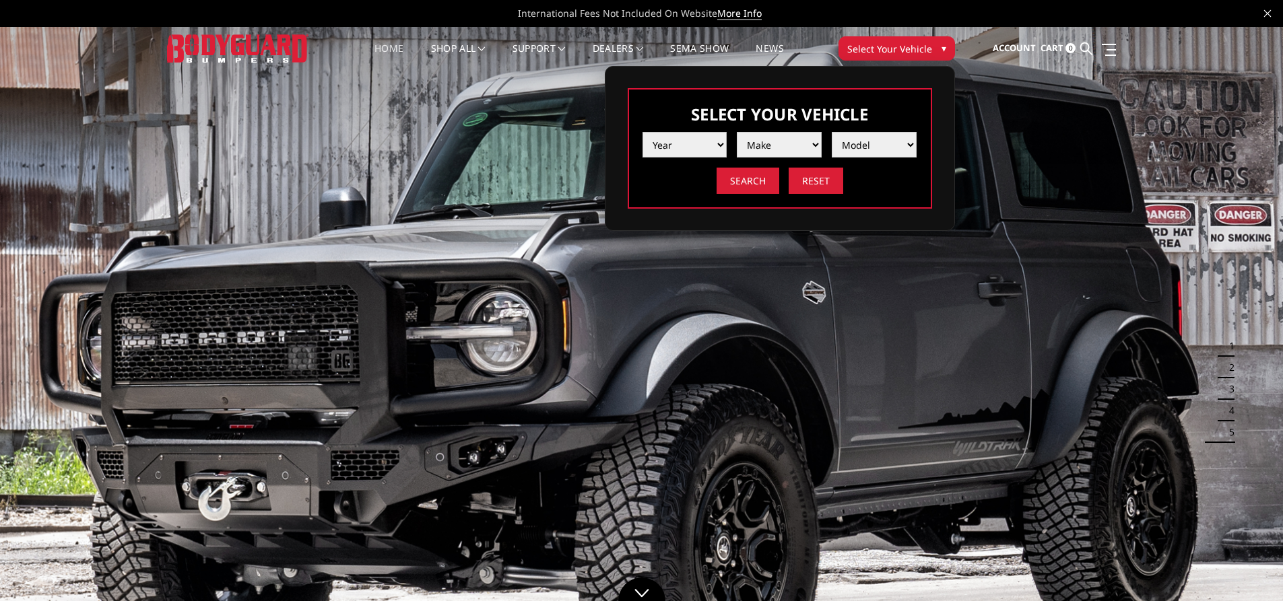
select select "yr_2025"
click at [643, 132] on select "Year 2025 2024 2023 2022 2021 2020 2019 2018 2017 2016 2015 2014 2013 2012 2011…" at bounding box center [685, 145] width 85 height 26
click at [776, 141] on select "Make Chevrolet Ford GMC Ram Toyota" at bounding box center [779, 145] width 85 height 26
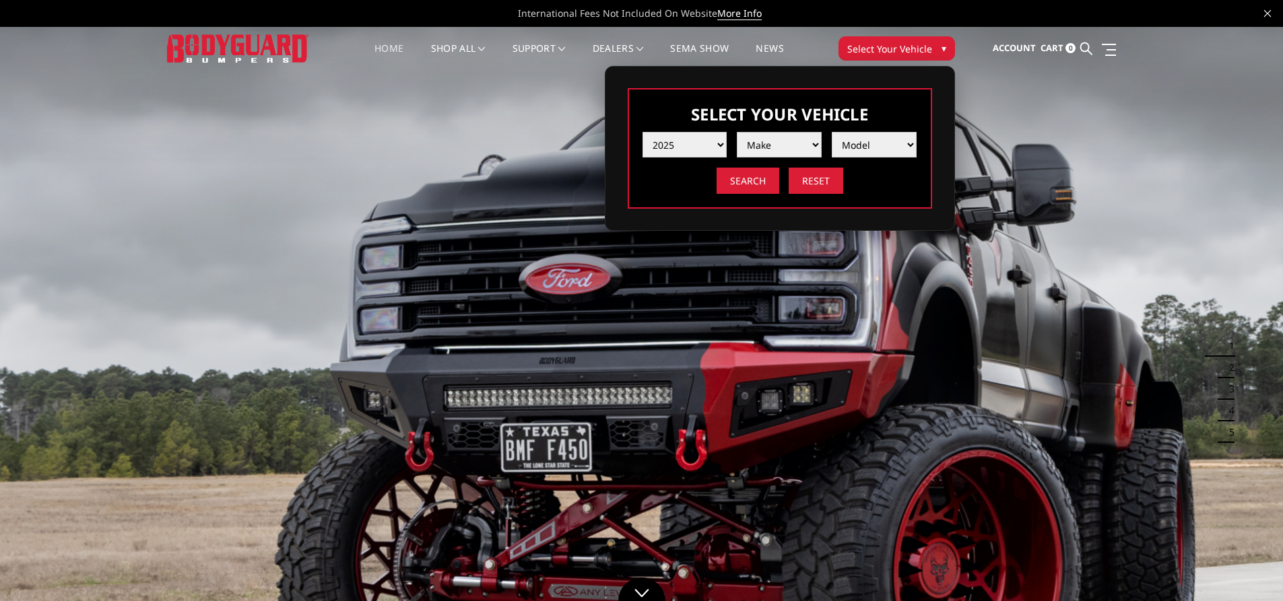
select select "mk_ram"
click at [737, 132] on select "Make Chevrolet Ford GMC Ram Toyota" at bounding box center [779, 145] width 85 height 26
click at [855, 150] on select "Model 1500 6-Lug 1500 Rebel 2500 / 3500 4500 / 5500 RHO" at bounding box center [874, 145] width 85 height 26
select select "md_4500-5500"
click at [832, 132] on select "Model 1500 6-Lug 1500 Rebel 2500 / 3500 4500 / 5500 RHO" at bounding box center [874, 145] width 85 height 26
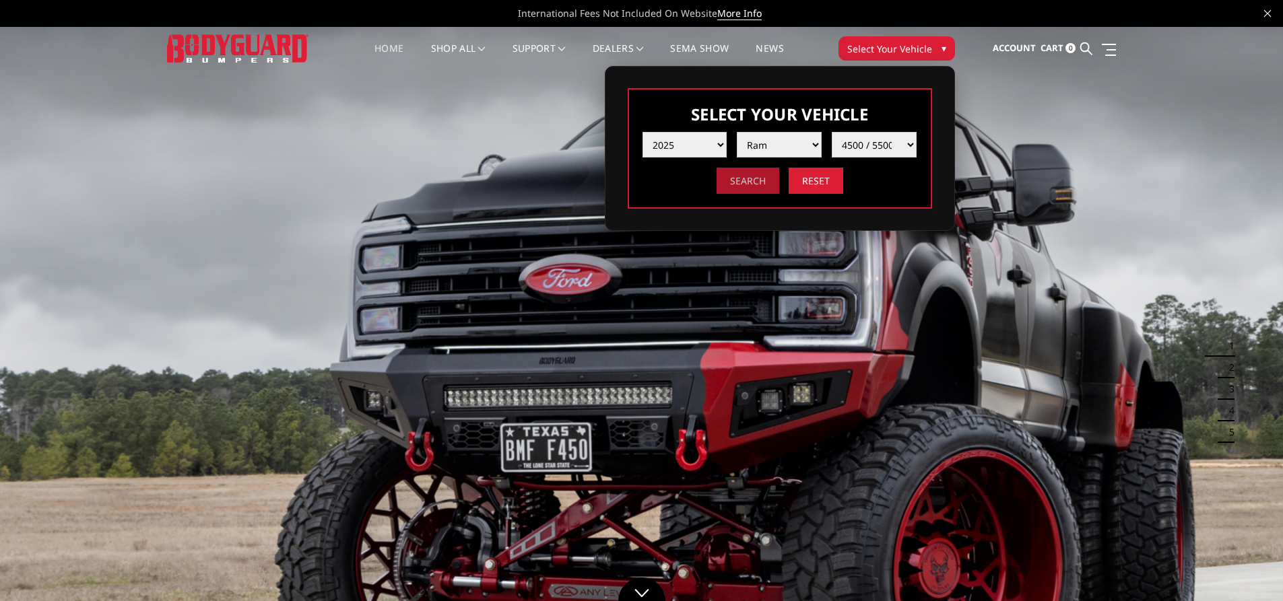
click at [766, 172] on input "Search" at bounding box center [748, 181] width 63 height 26
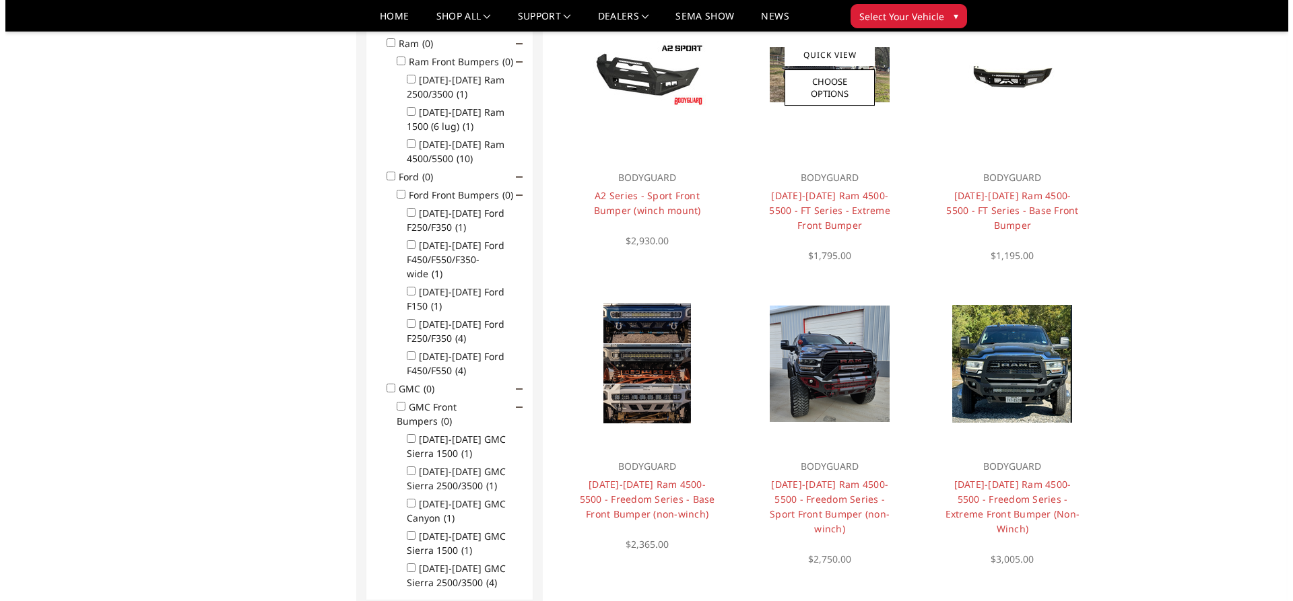
scroll to position [471, 0]
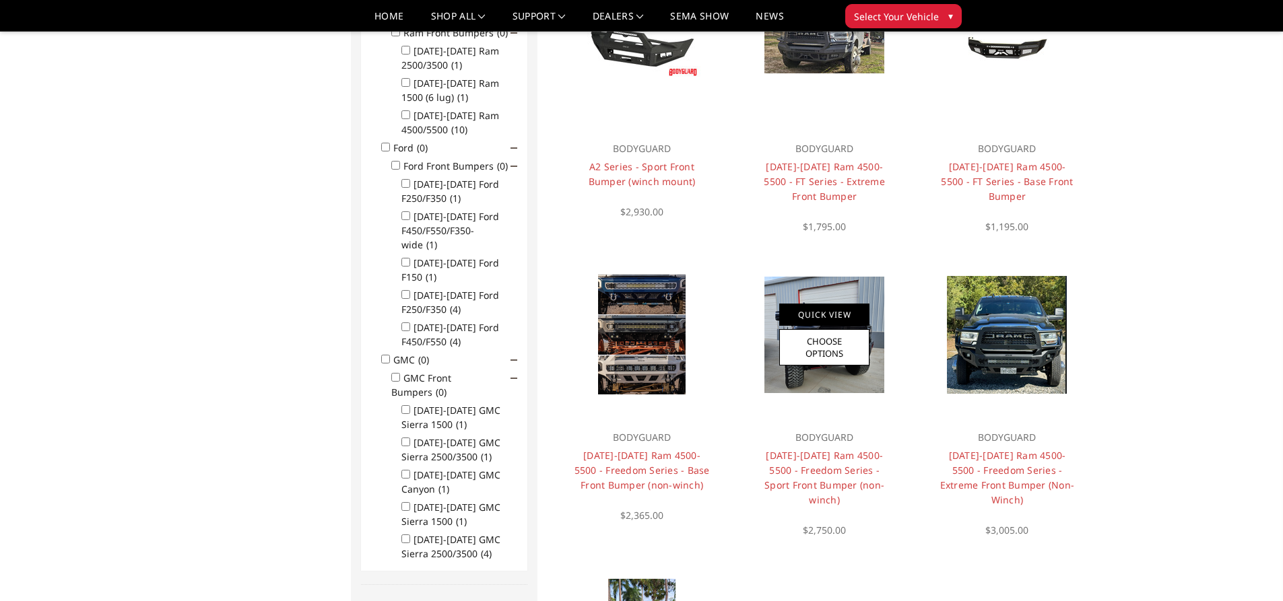
click at [862, 319] on link "Quick View" at bounding box center [824, 315] width 90 height 22
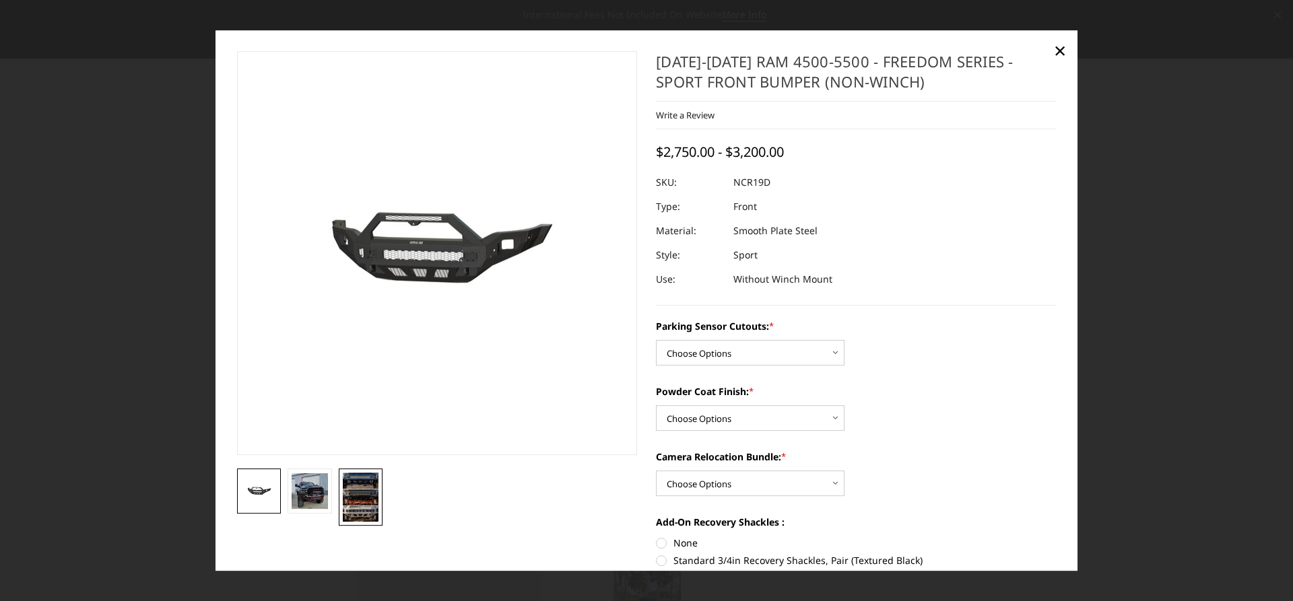
click at [352, 496] on img at bounding box center [361, 497] width 36 height 49
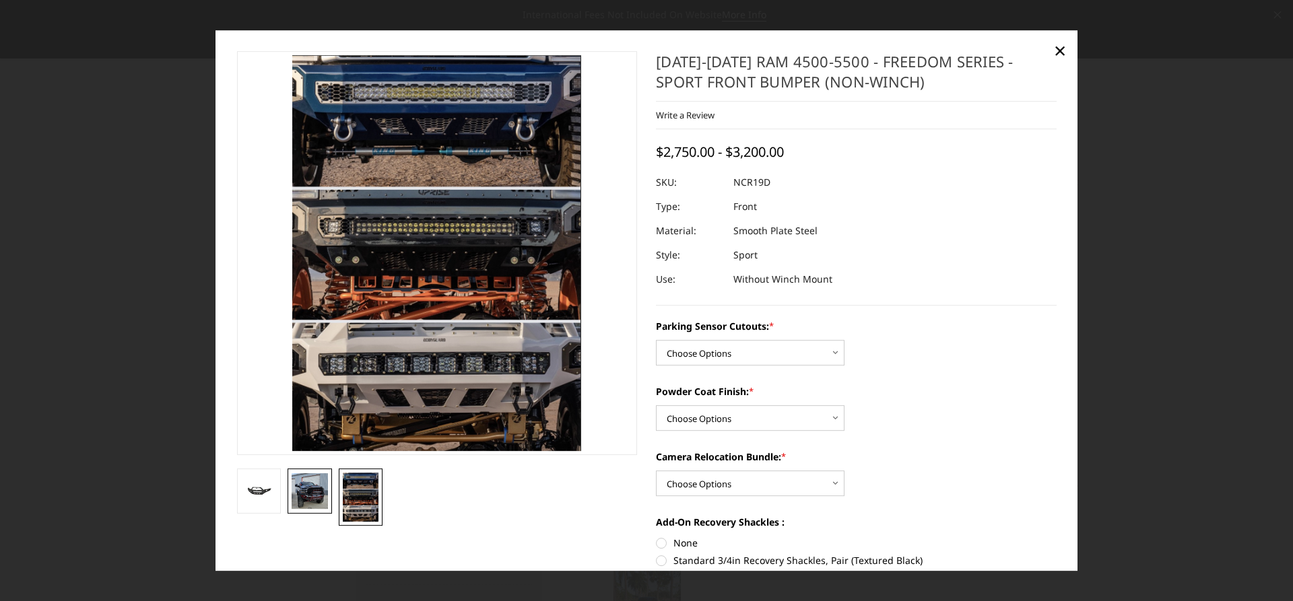
click at [319, 484] on img at bounding box center [310, 491] width 36 height 35
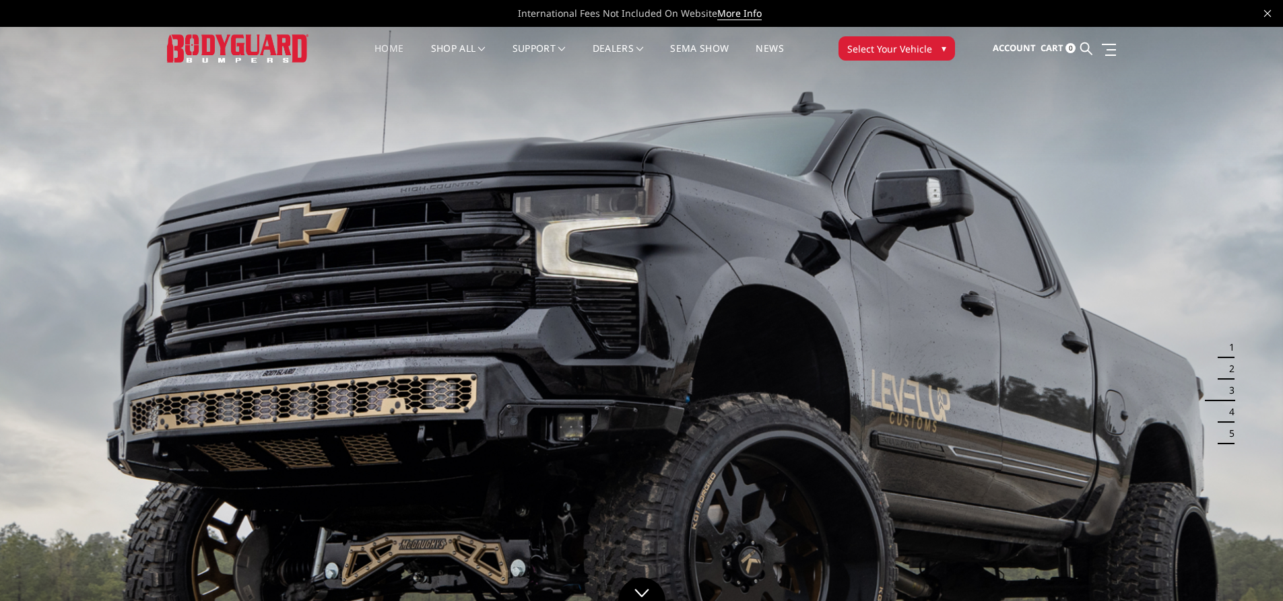
click at [395, 44] on link "Home" at bounding box center [388, 57] width 29 height 26
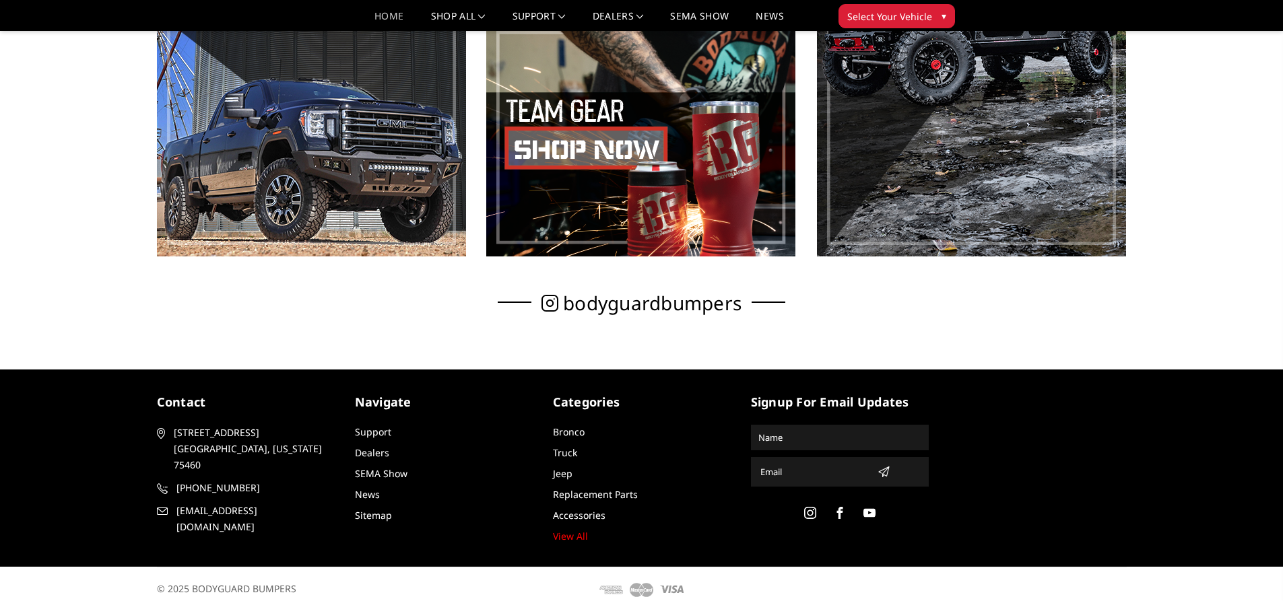
scroll to position [962, 0]
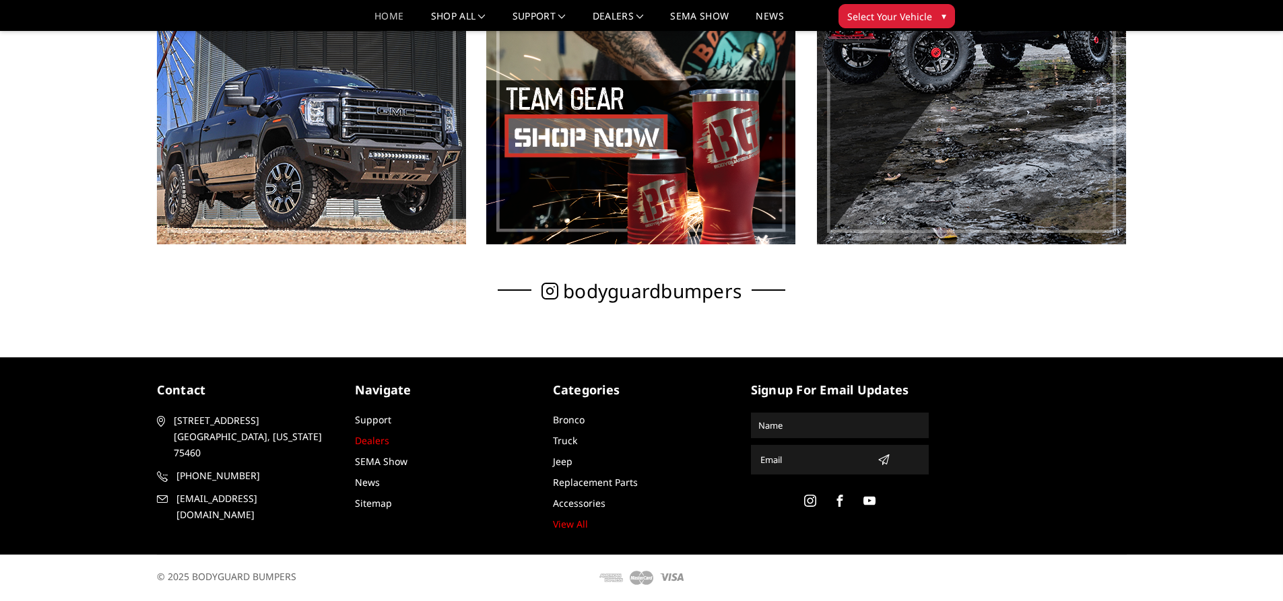
click at [385, 438] on link "Dealers" at bounding box center [372, 440] width 34 height 13
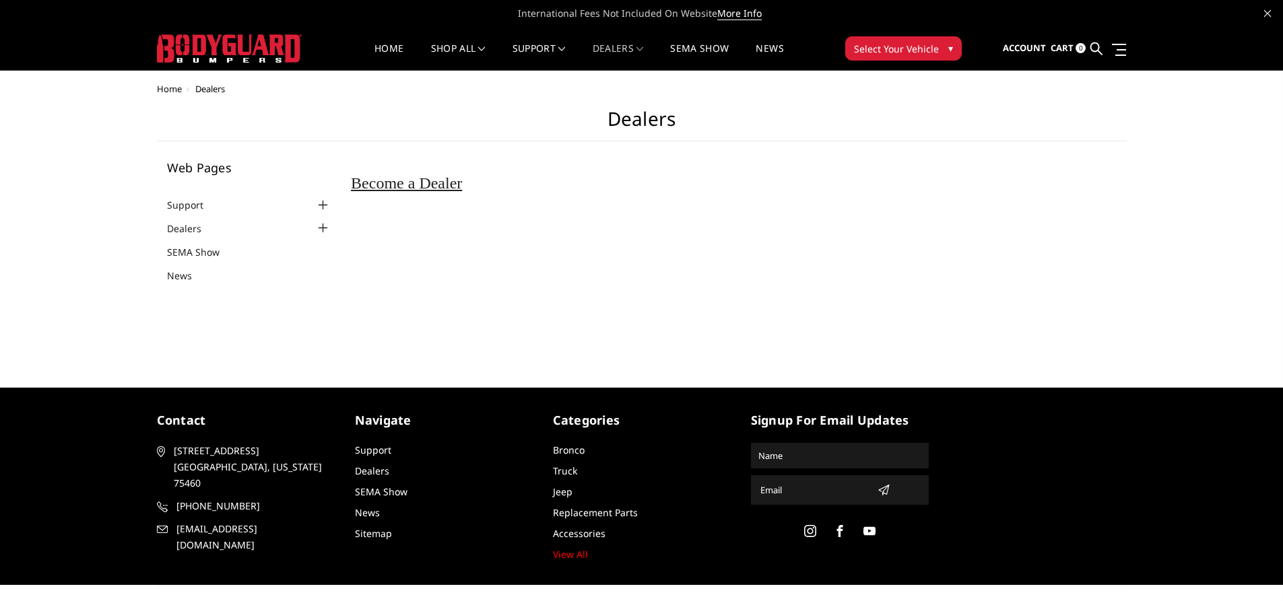
click at [216, 86] on span "Dealers" at bounding box center [210, 89] width 30 height 12
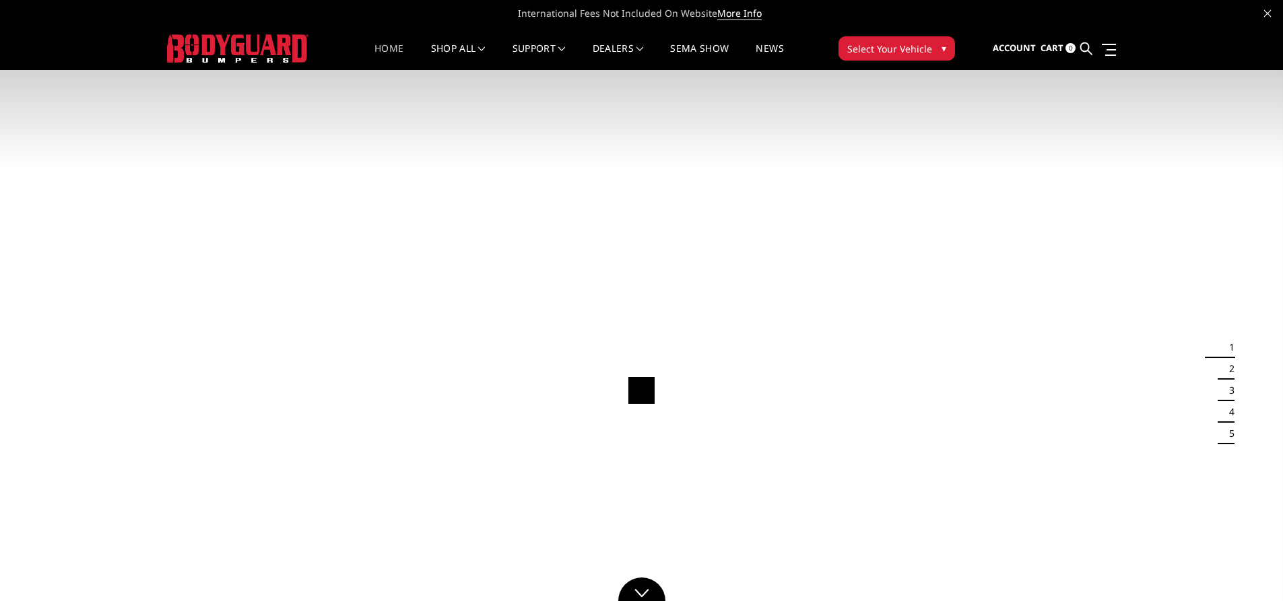
scroll to position [550, 0]
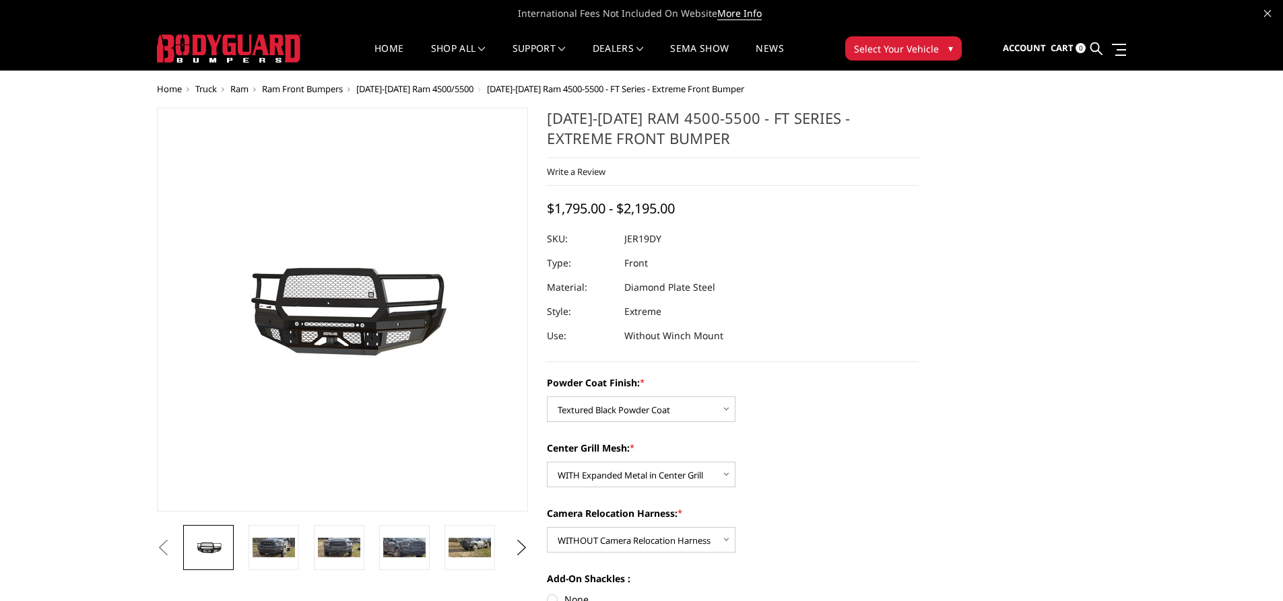
select select "3237"
select select "3238"
select select "3241"
